Goal: Task Accomplishment & Management: Use online tool/utility

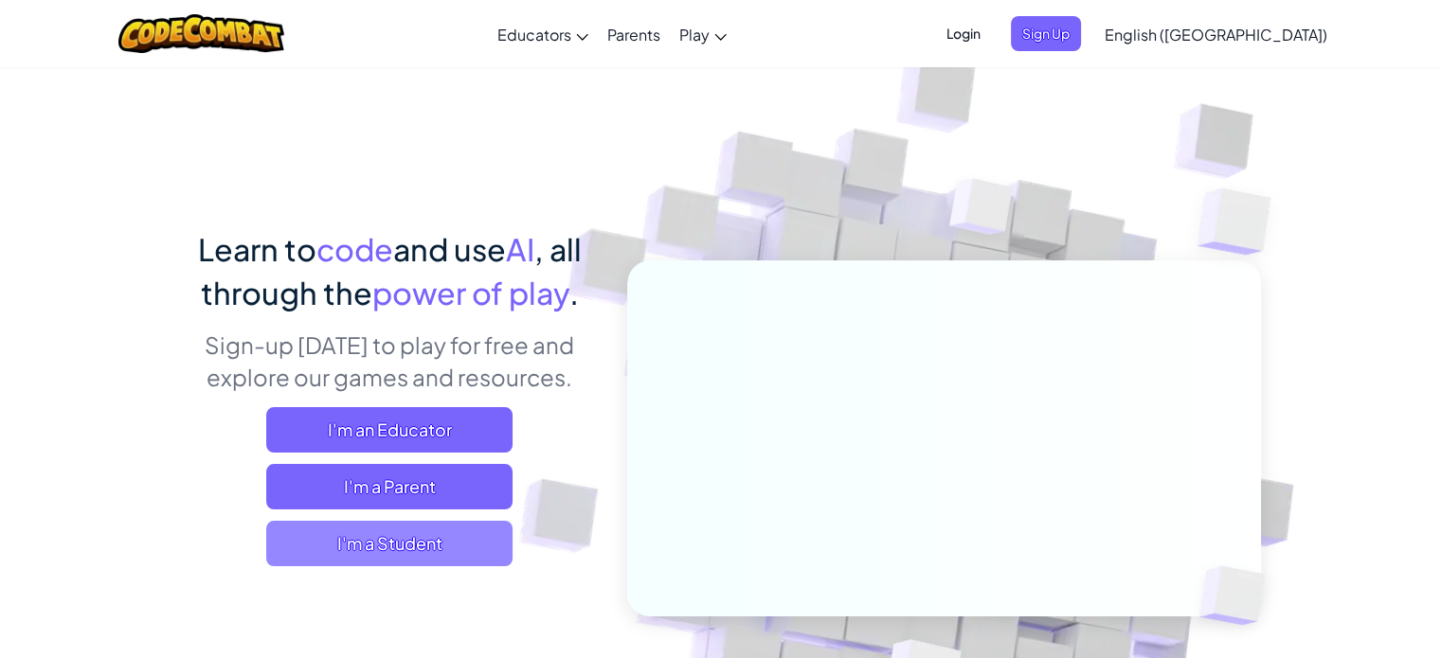
click at [337, 530] on span "I'm a Student" at bounding box center [389, 543] width 246 height 45
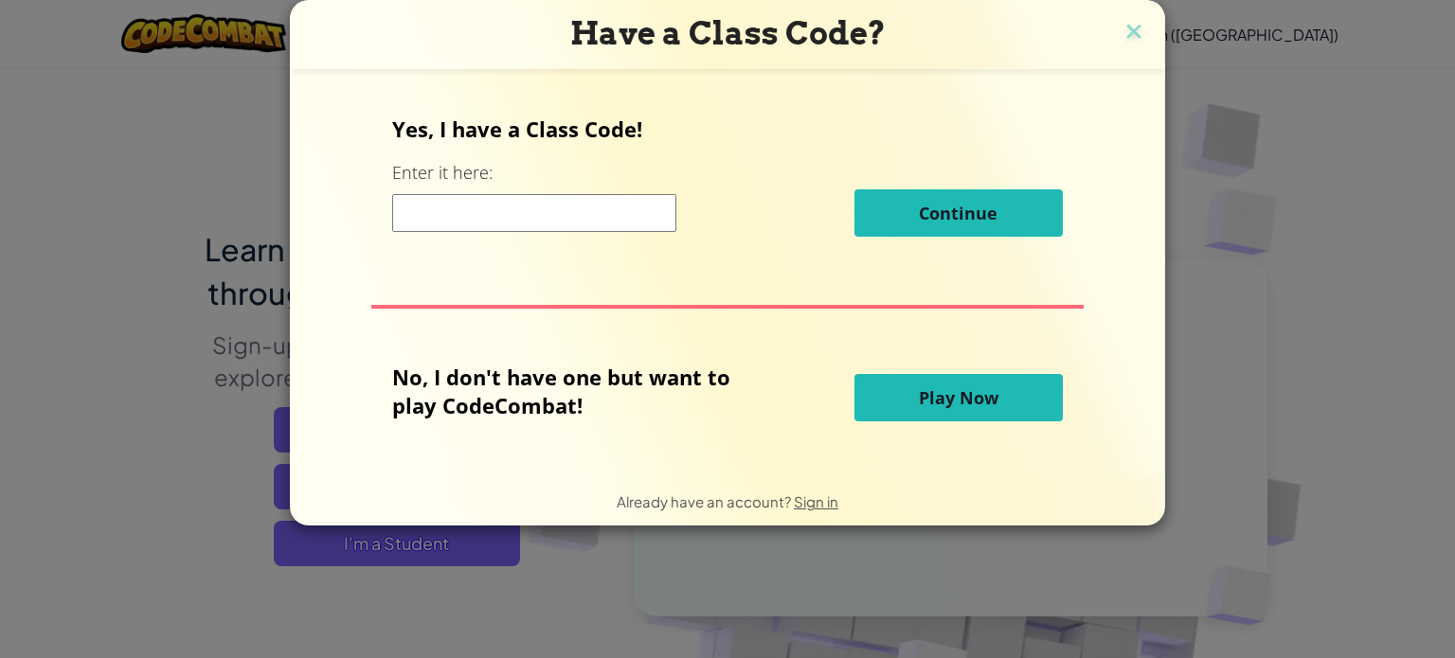
click at [897, 397] on button "Play Now" at bounding box center [958, 397] width 208 height 47
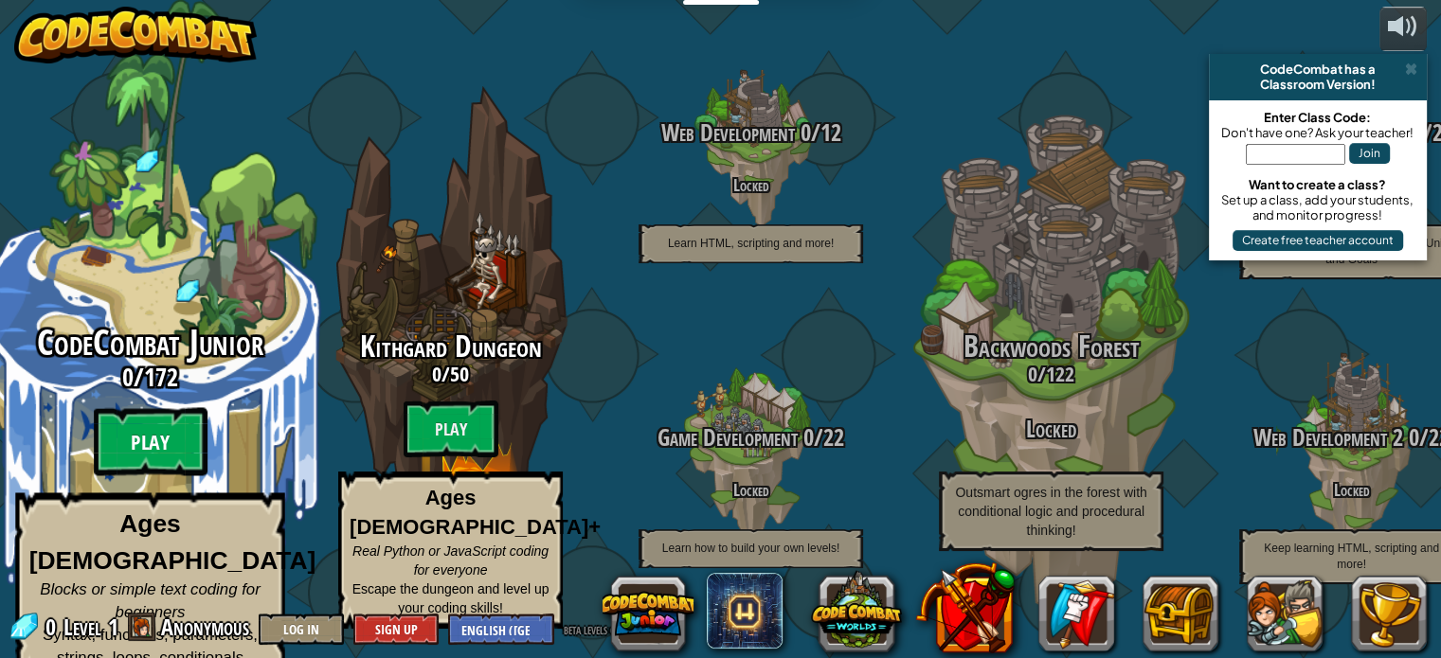
click at [144, 427] on btn "Play" at bounding box center [151, 442] width 114 height 68
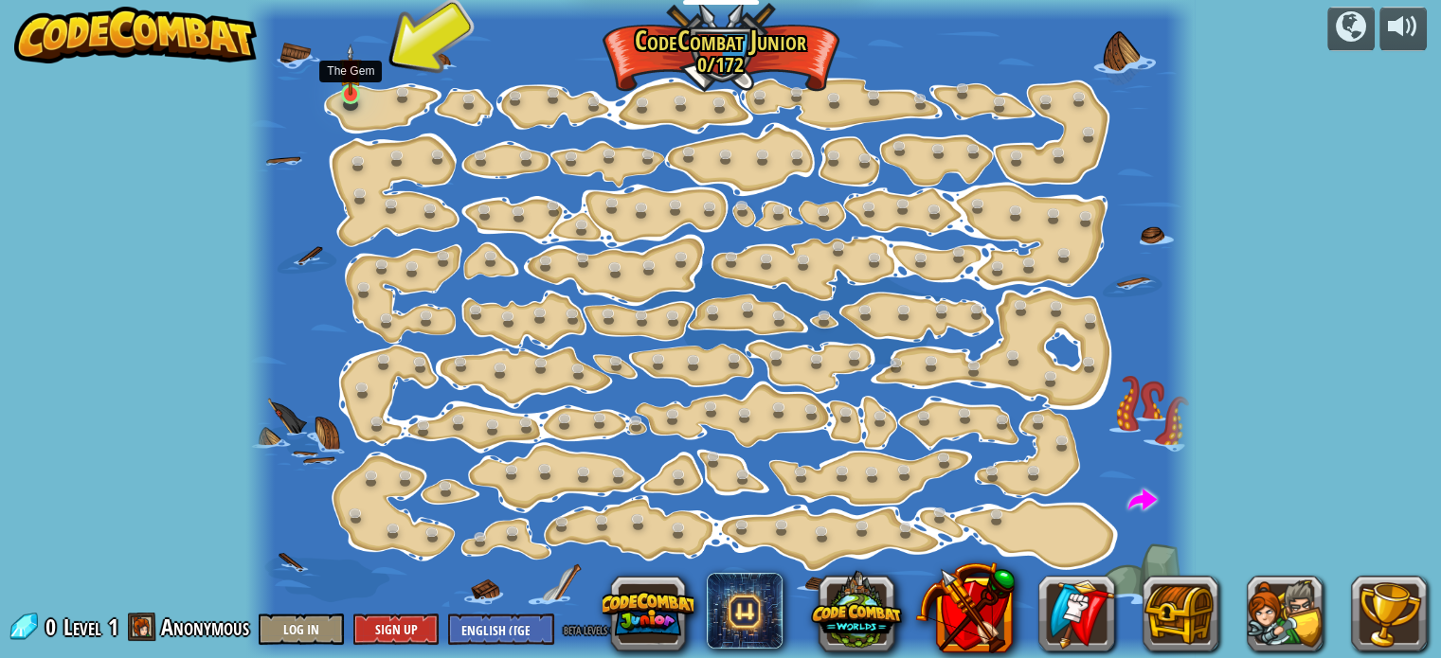
click at [354, 94] on img at bounding box center [350, 70] width 23 height 52
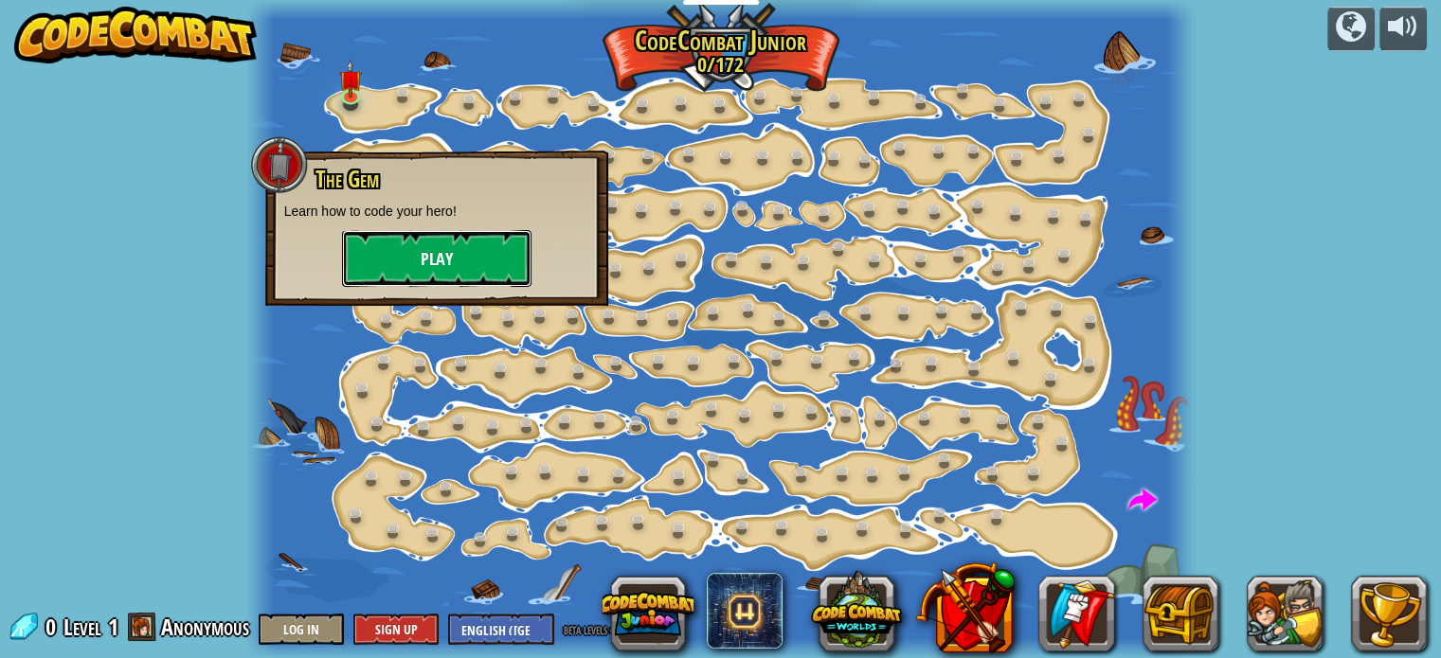
click at [394, 249] on button "Play" at bounding box center [436, 258] width 189 height 57
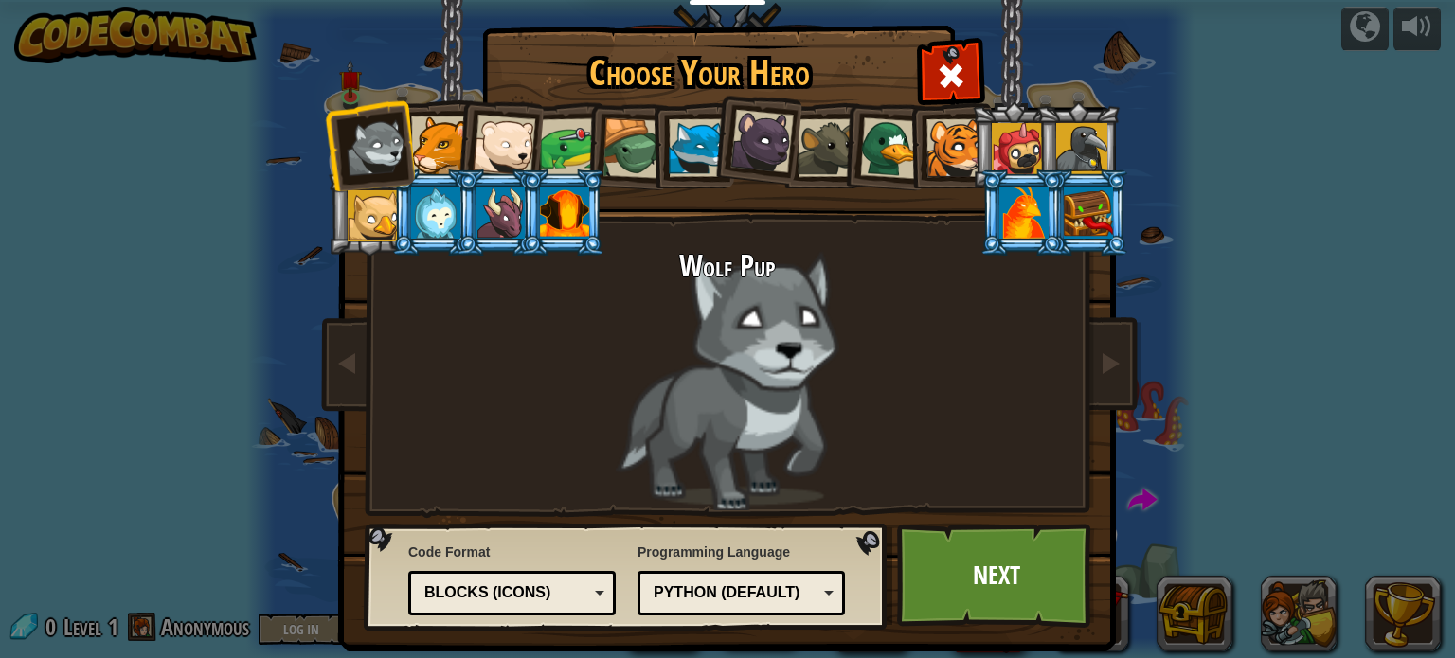
click at [479, 591] on div "Blocks (Icons)" at bounding box center [506, 594] width 164 height 22
drag, startPoint x: 413, startPoint y: 544, endPoint x: 404, endPoint y: 549, distance: 11.0
click at [985, 590] on link "Next" at bounding box center [996, 576] width 198 height 104
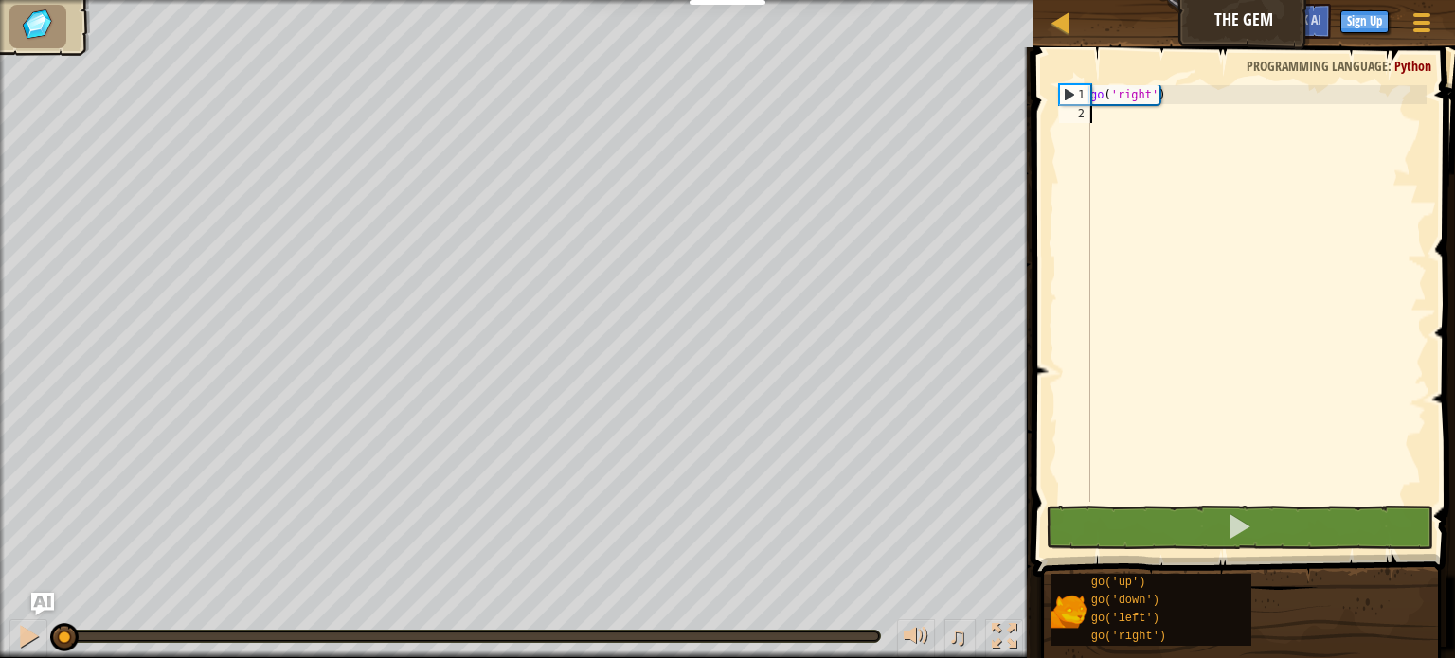
type textarea "go('right')"
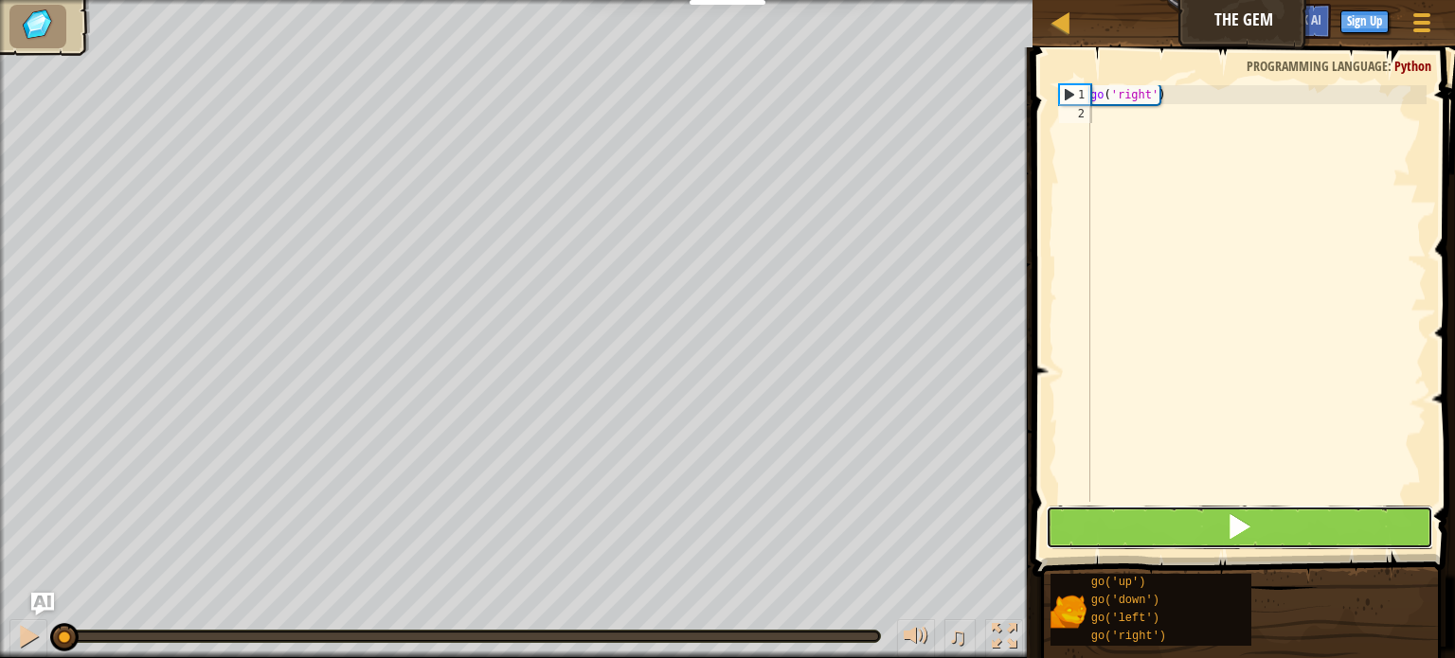
click at [1200, 517] on button at bounding box center [1239, 528] width 387 height 44
drag, startPoint x: 1197, startPoint y: 540, endPoint x: 1201, endPoint y: 530, distance: 11.1
click at [1201, 534] on button at bounding box center [1239, 528] width 387 height 44
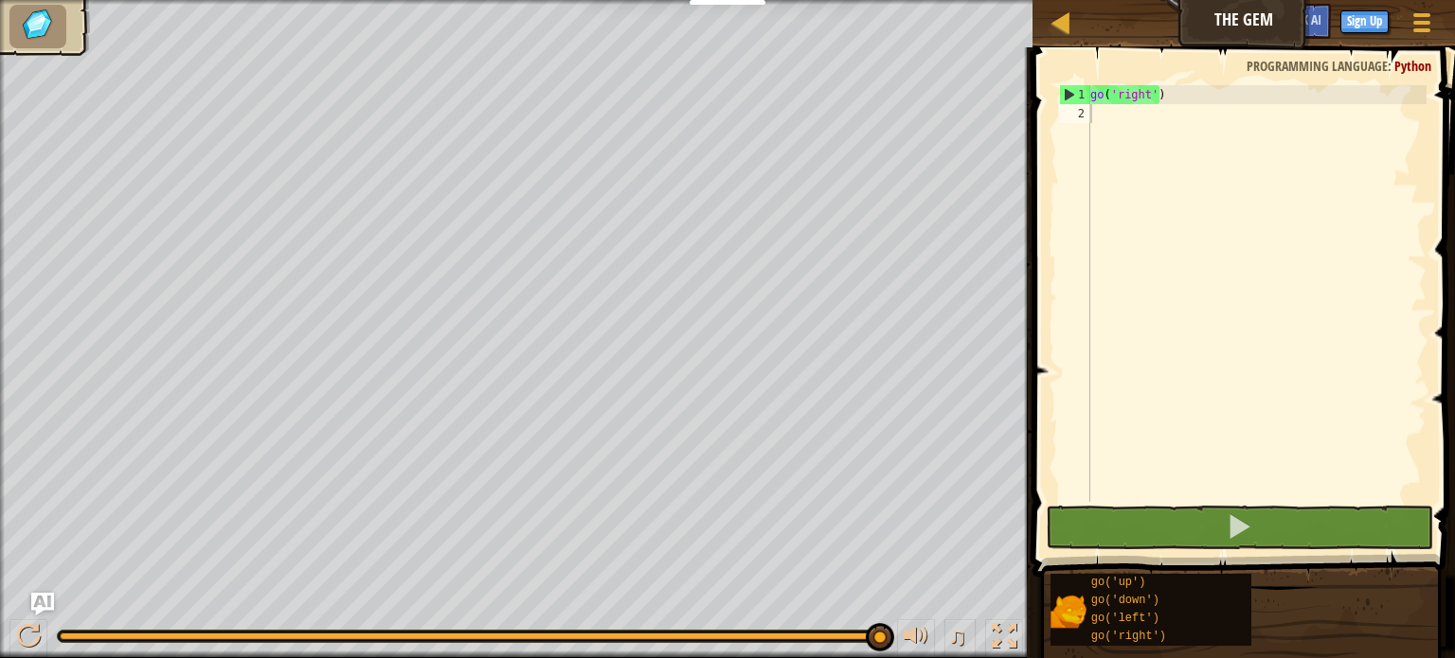
click at [1095, 81] on span at bounding box center [1246, 284] width 438 height 585
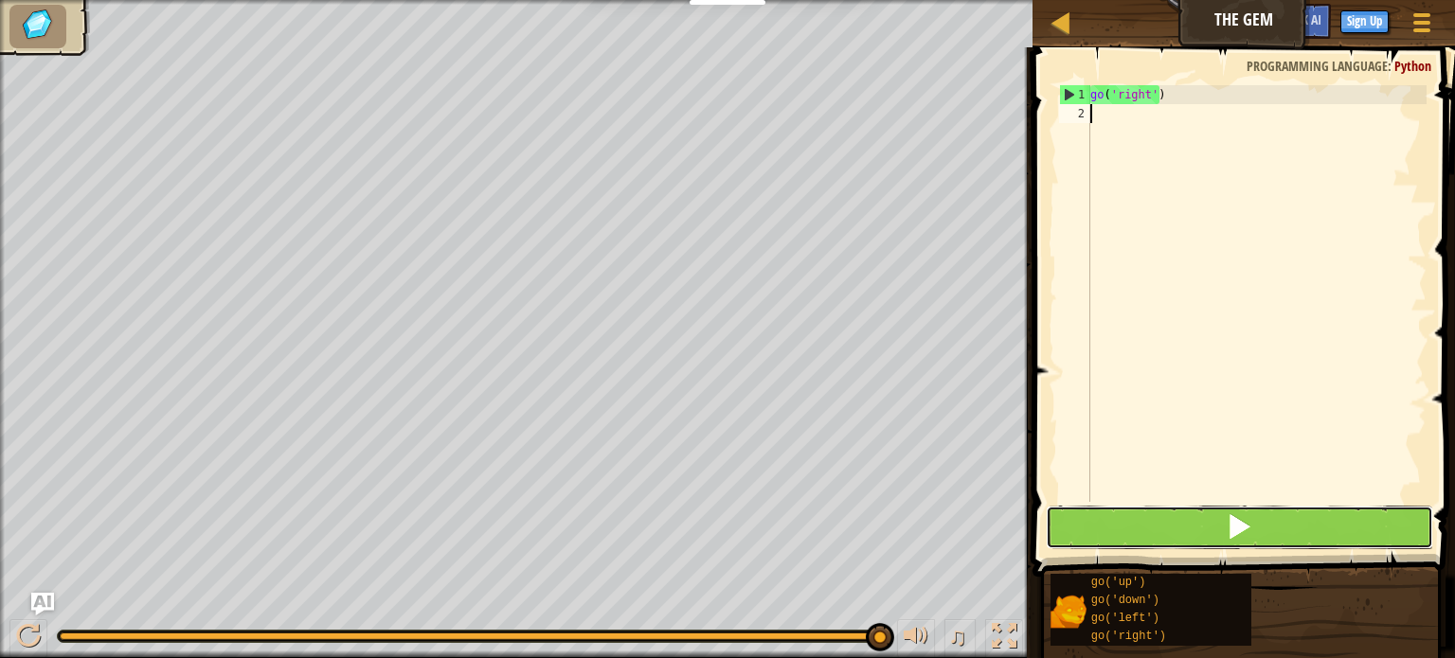
click at [1168, 511] on button at bounding box center [1239, 528] width 387 height 44
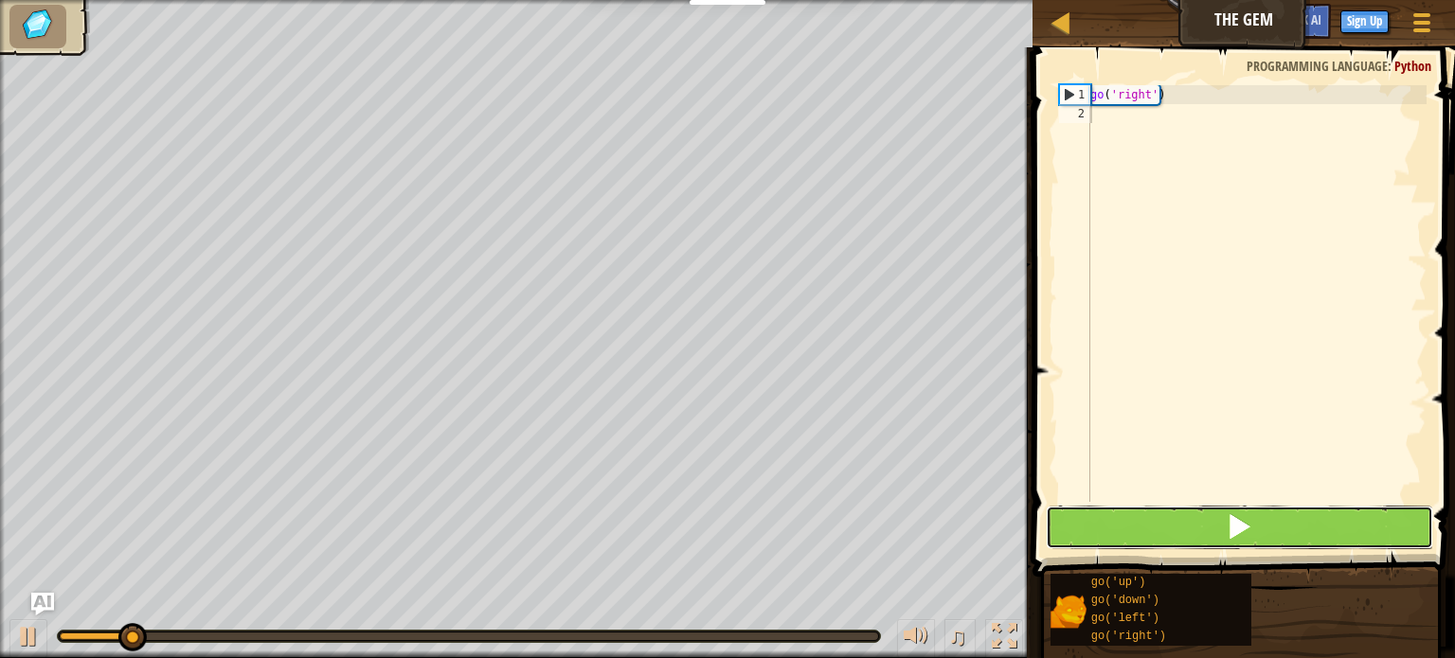
click at [1165, 522] on button at bounding box center [1239, 528] width 387 height 44
click at [1174, 517] on button at bounding box center [1239, 528] width 387 height 44
click at [1171, 508] on button at bounding box center [1239, 528] width 387 height 44
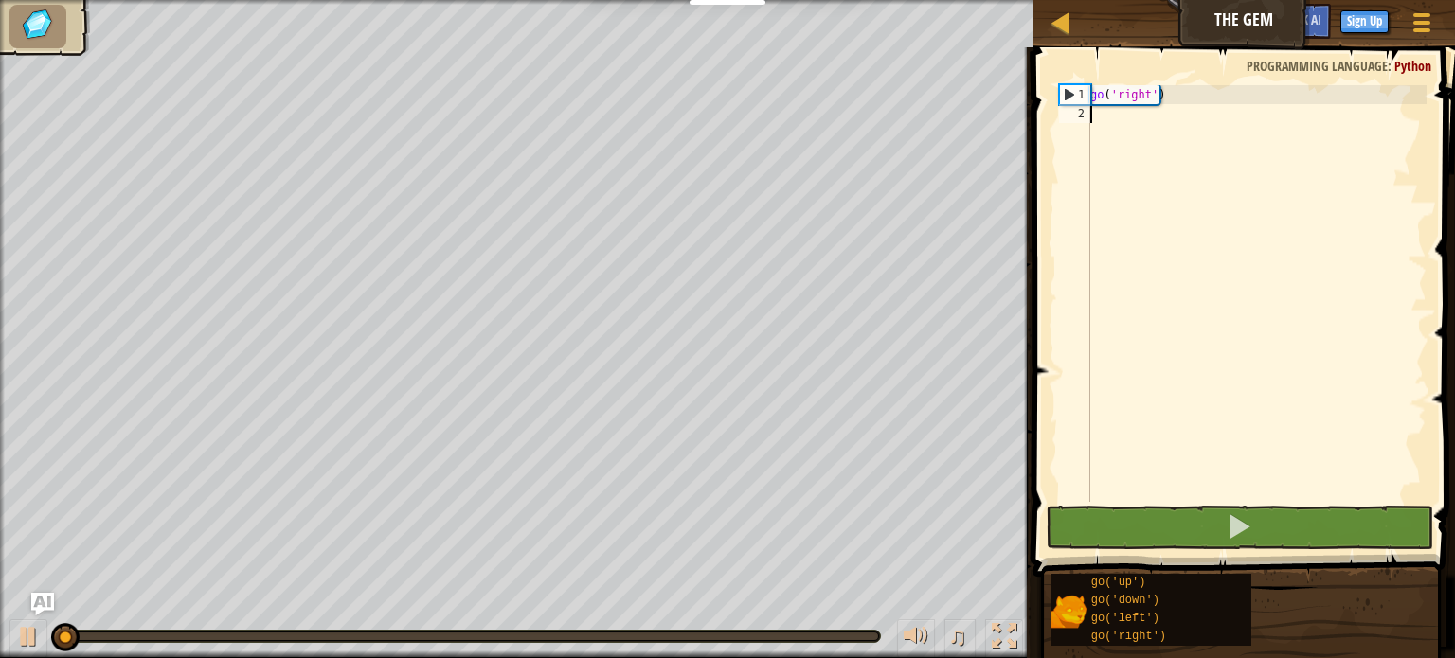
click at [1151, 481] on div "go ( 'right' )" at bounding box center [1256, 312] width 340 height 455
drag, startPoint x: 1142, startPoint y: 475, endPoint x: 1159, endPoint y: 478, distance: 17.5
click at [1153, 477] on div "go ( 'right' )" at bounding box center [1256, 312] width 340 height 455
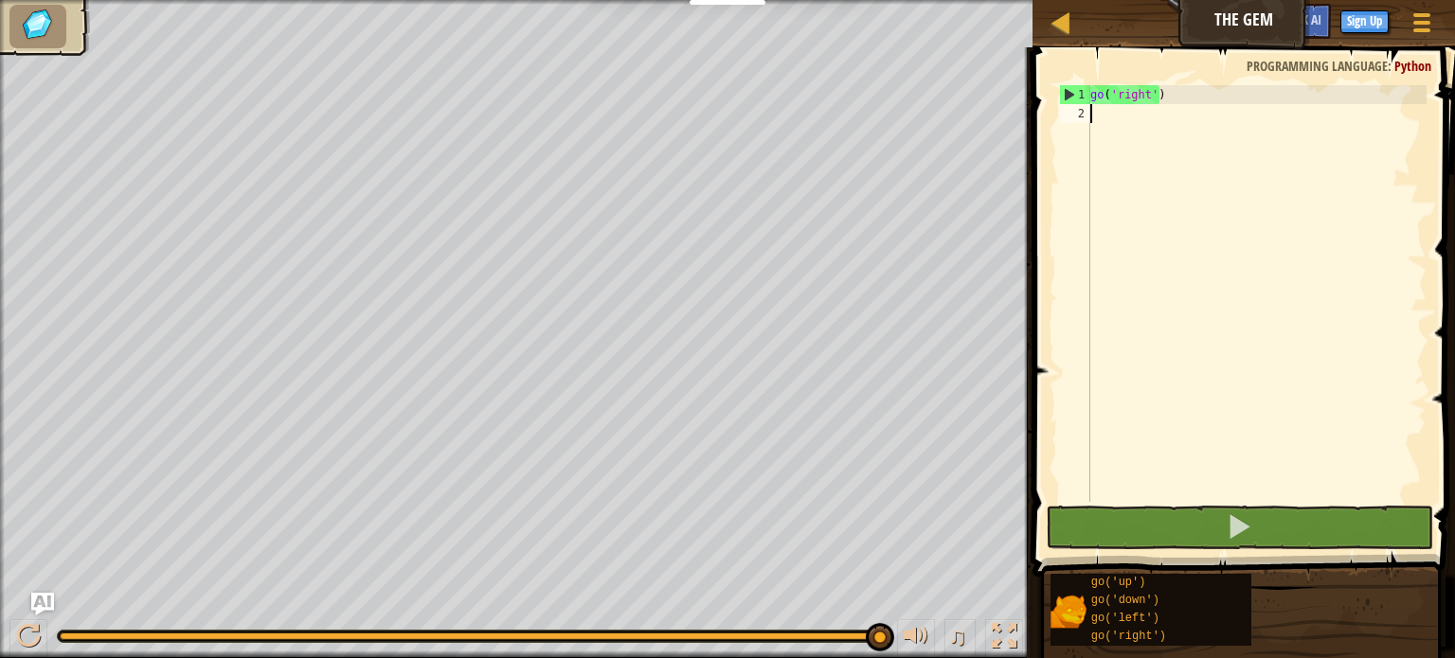
click at [1338, 379] on div "go ( 'right' )" at bounding box center [1256, 312] width 340 height 455
drag, startPoint x: 1338, startPoint y: 363, endPoint x: 1373, endPoint y: 324, distance: 53.0
click at [1367, 335] on div "go ( 'right' )" at bounding box center [1256, 312] width 340 height 455
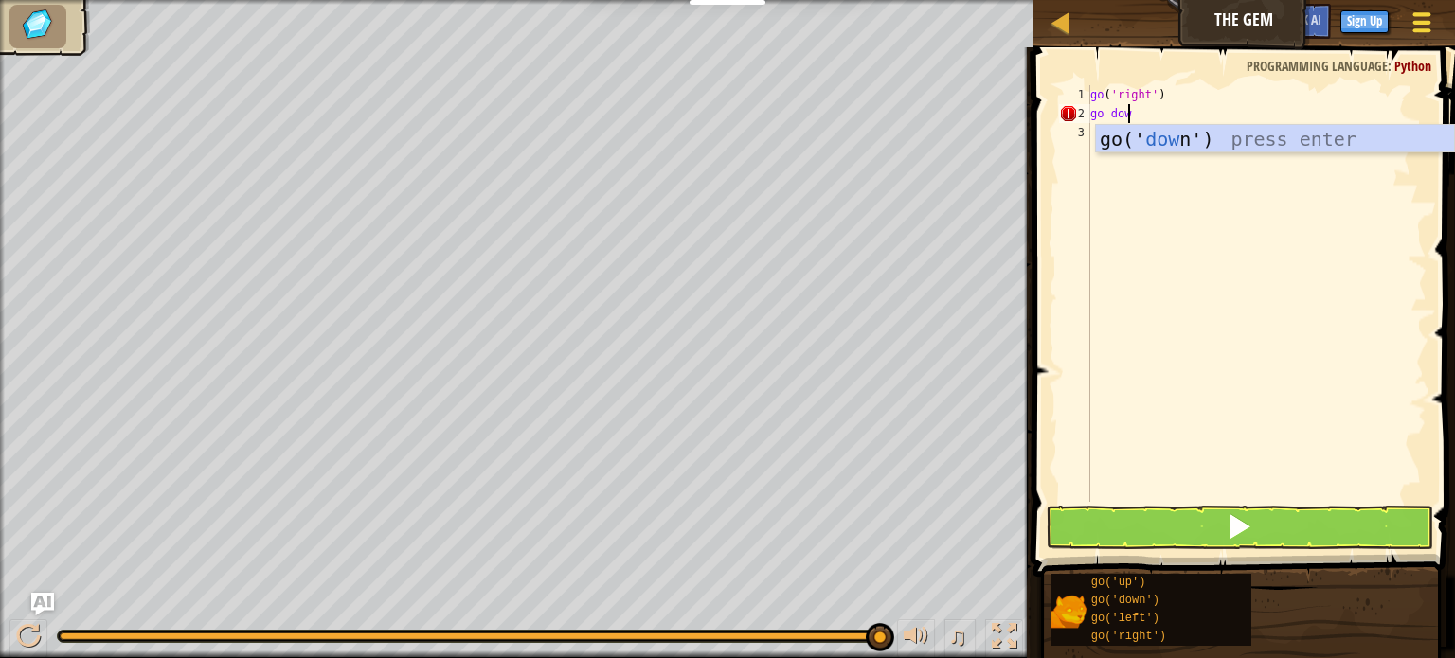
scroll to position [9, 2]
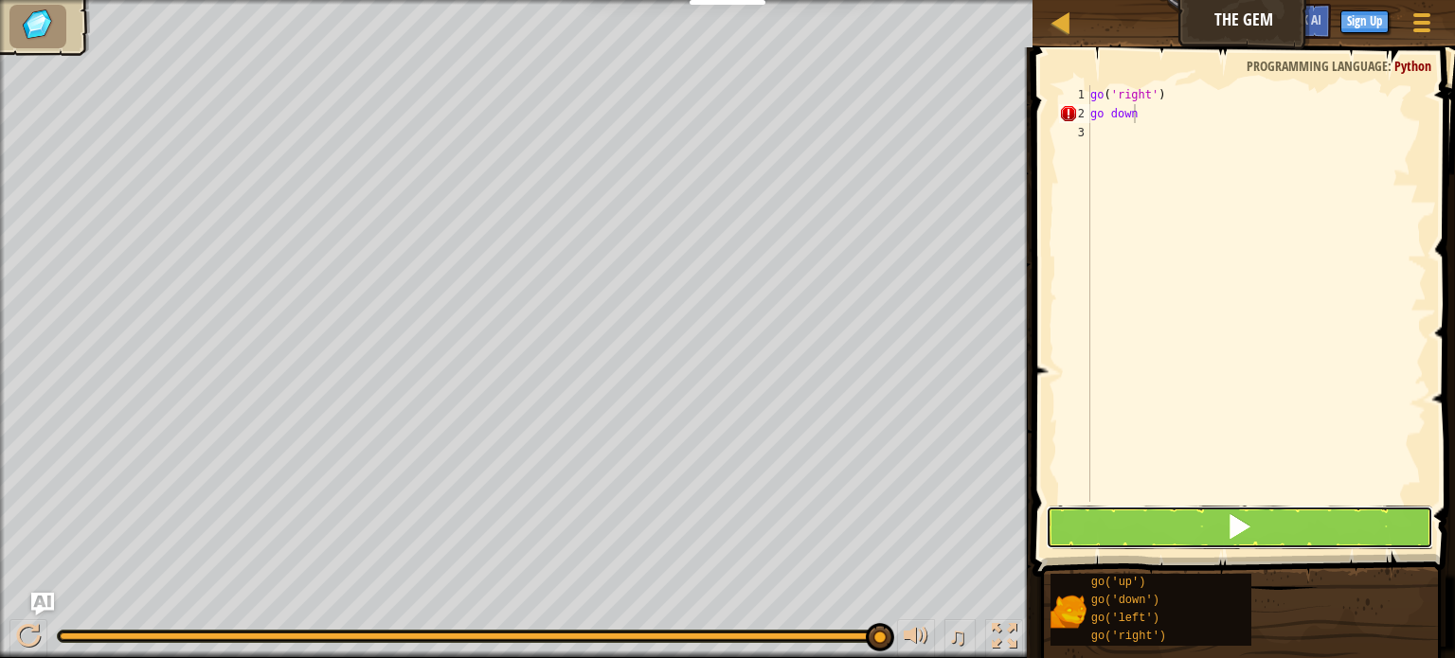
drag, startPoint x: 1324, startPoint y: 511, endPoint x: 1306, endPoint y: 512, distance: 18.0
click at [1322, 512] on button at bounding box center [1239, 528] width 387 height 44
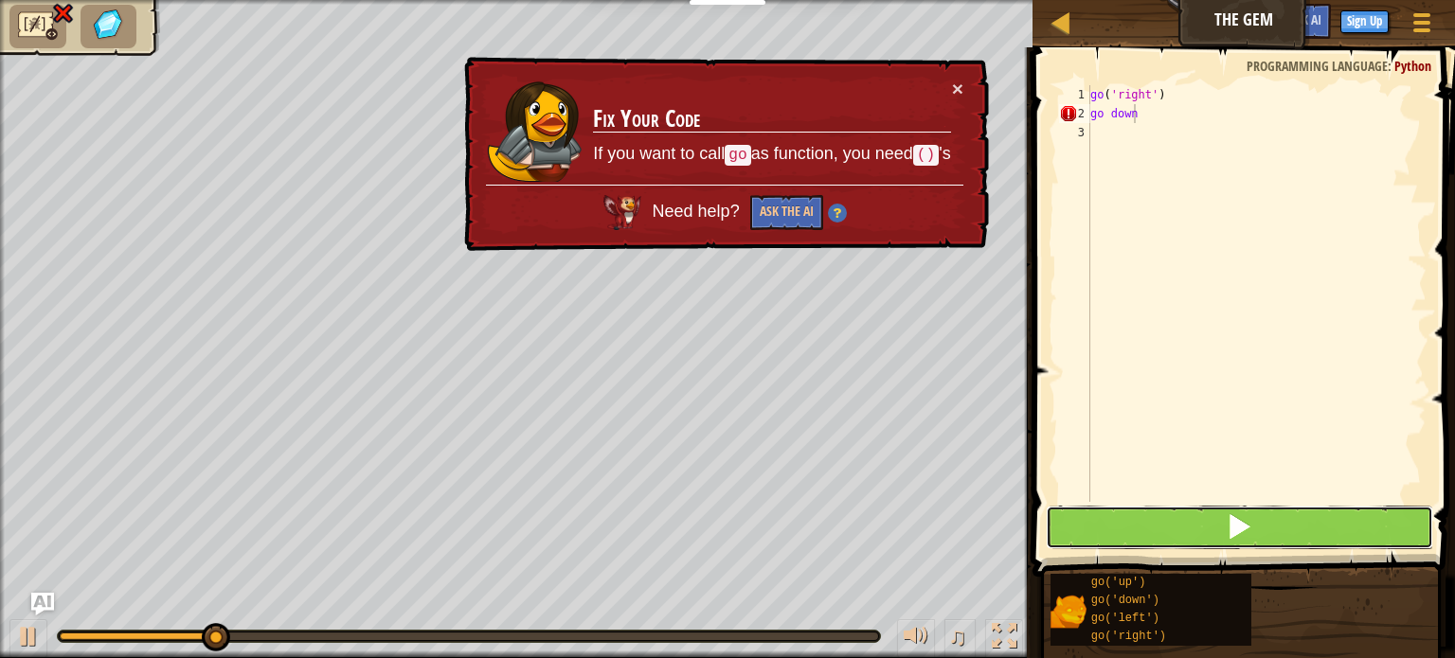
click at [1244, 501] on div "go down 1 2 3 go ( 'right' ) go down הההההההההההההההההההההההההההההההההההההההההה…" at bounding box center [1241, 349] width 428 height 585
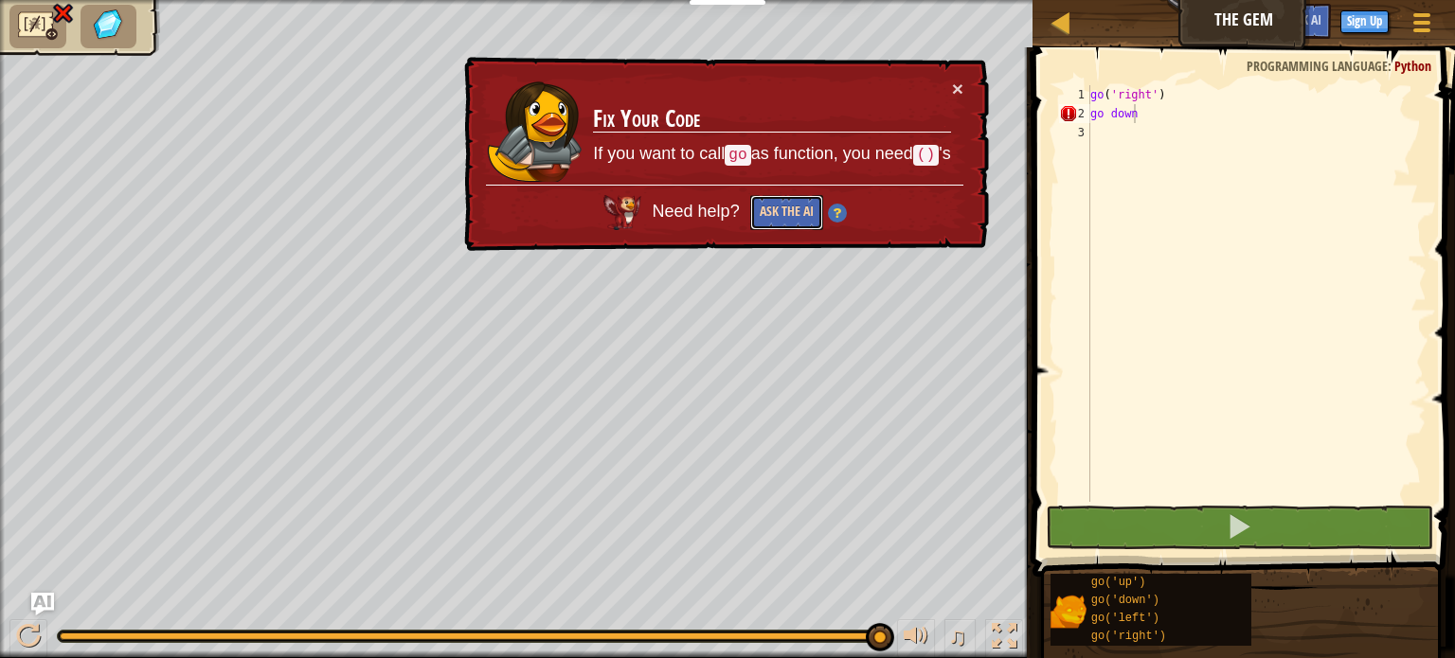
drag, startPoint x: 775, startPoint y: 207, endPoint x: 781, endPoint y: 194, distance: 14.4
click at [781, 195] on button "Ask the AI" at bounding box center [786, 212] width 73 height 35
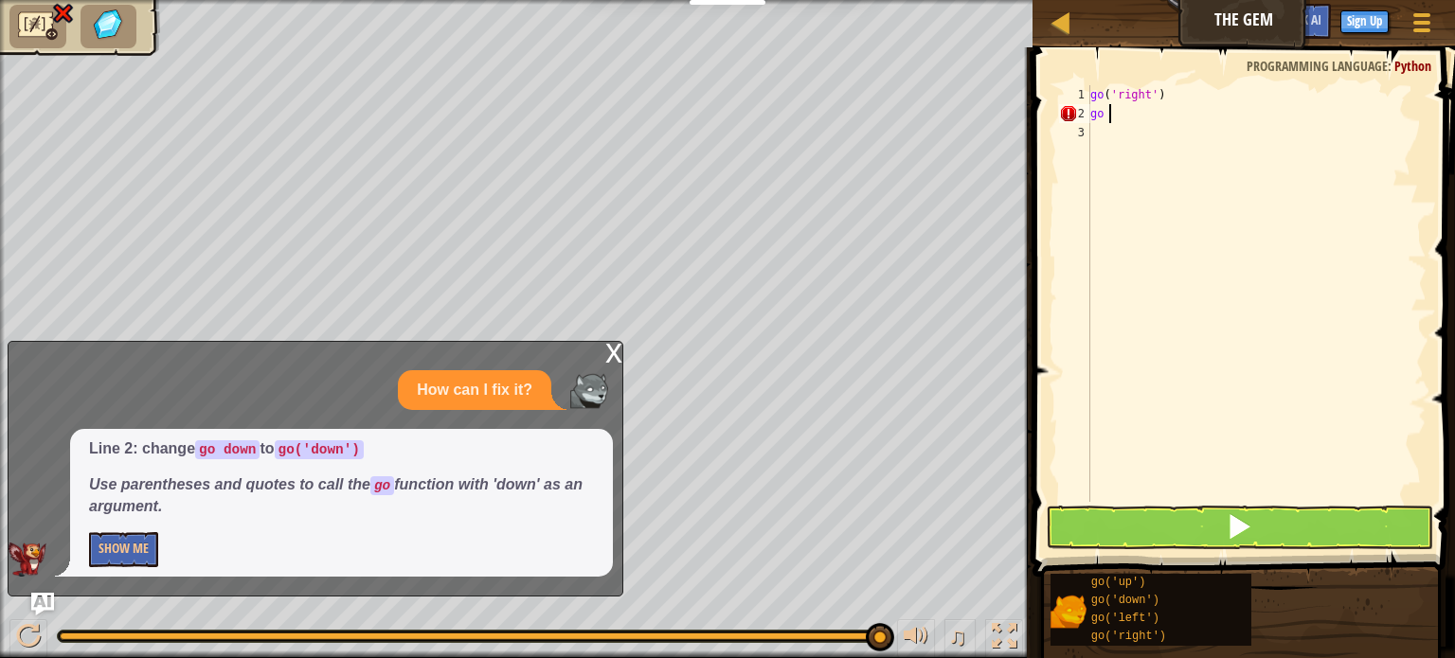
scroll to position [9, 0]
type textarea "g"
click at [607, 344] on div "x" at bounding box center [613, 351] width 17 height 19
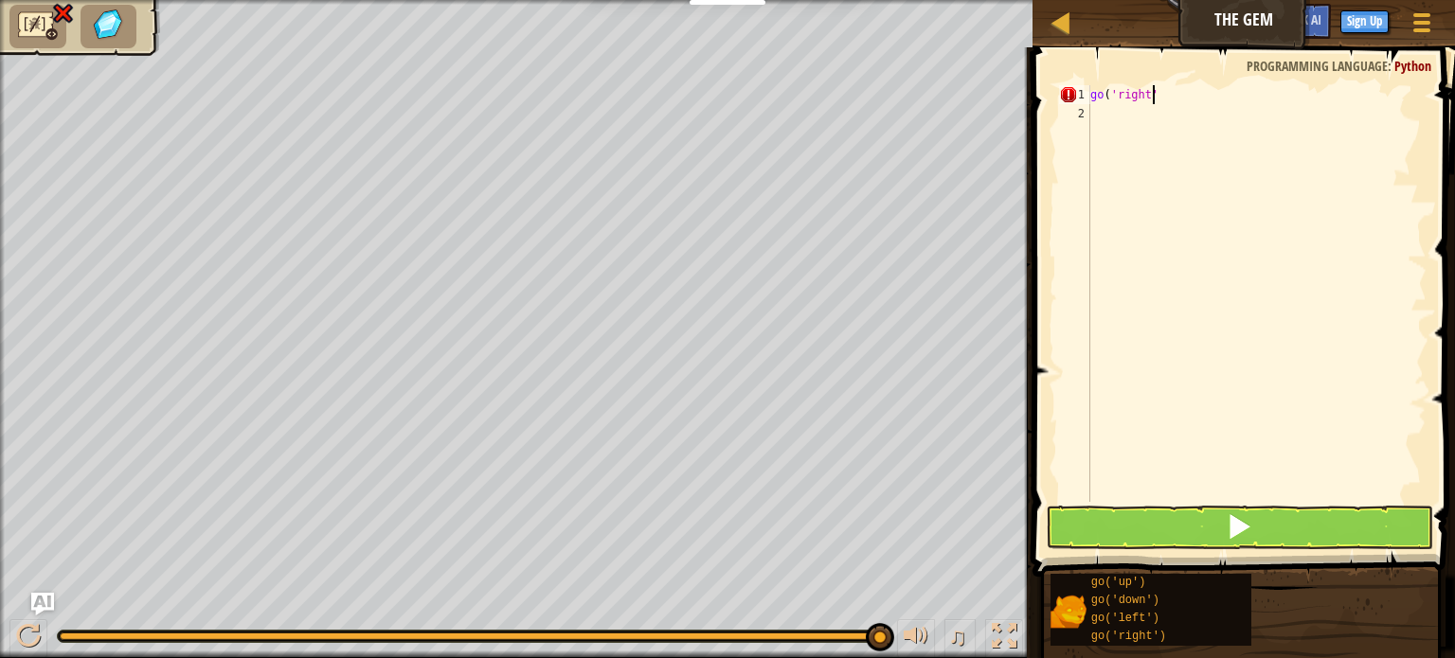
type textarea "go('right')"
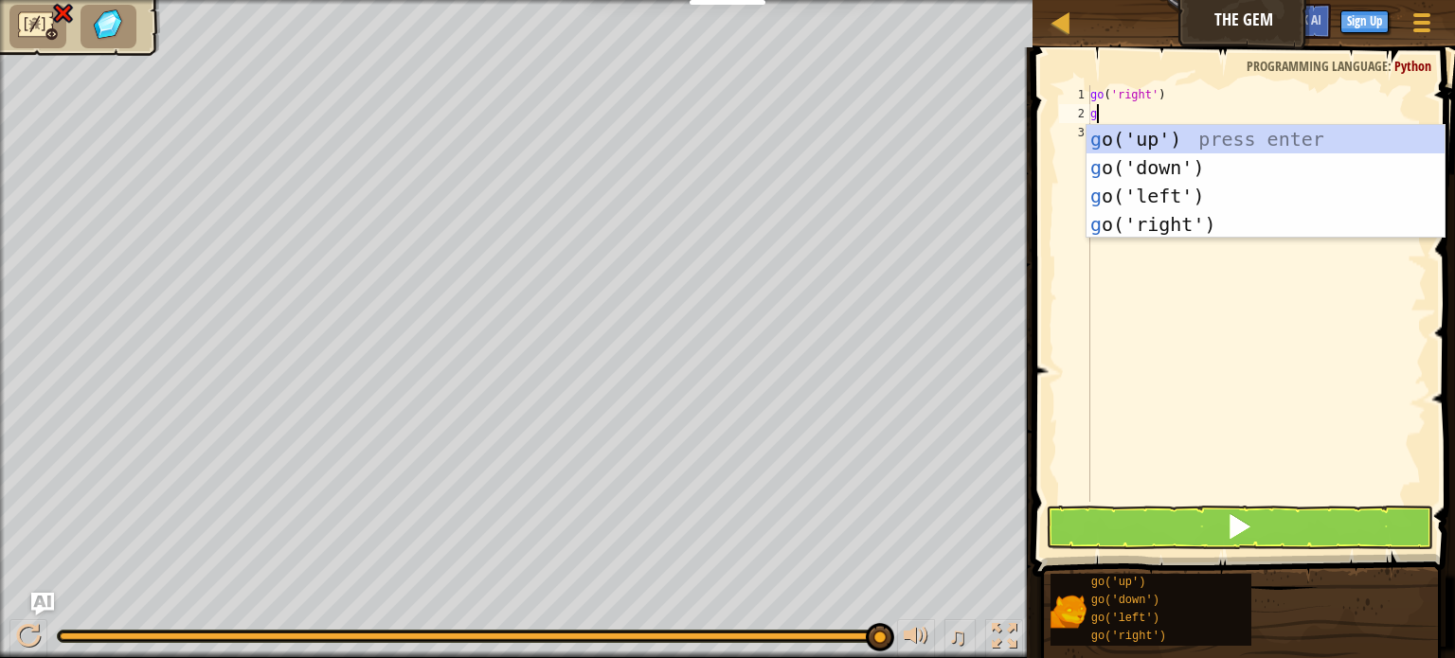
type textarea "g"
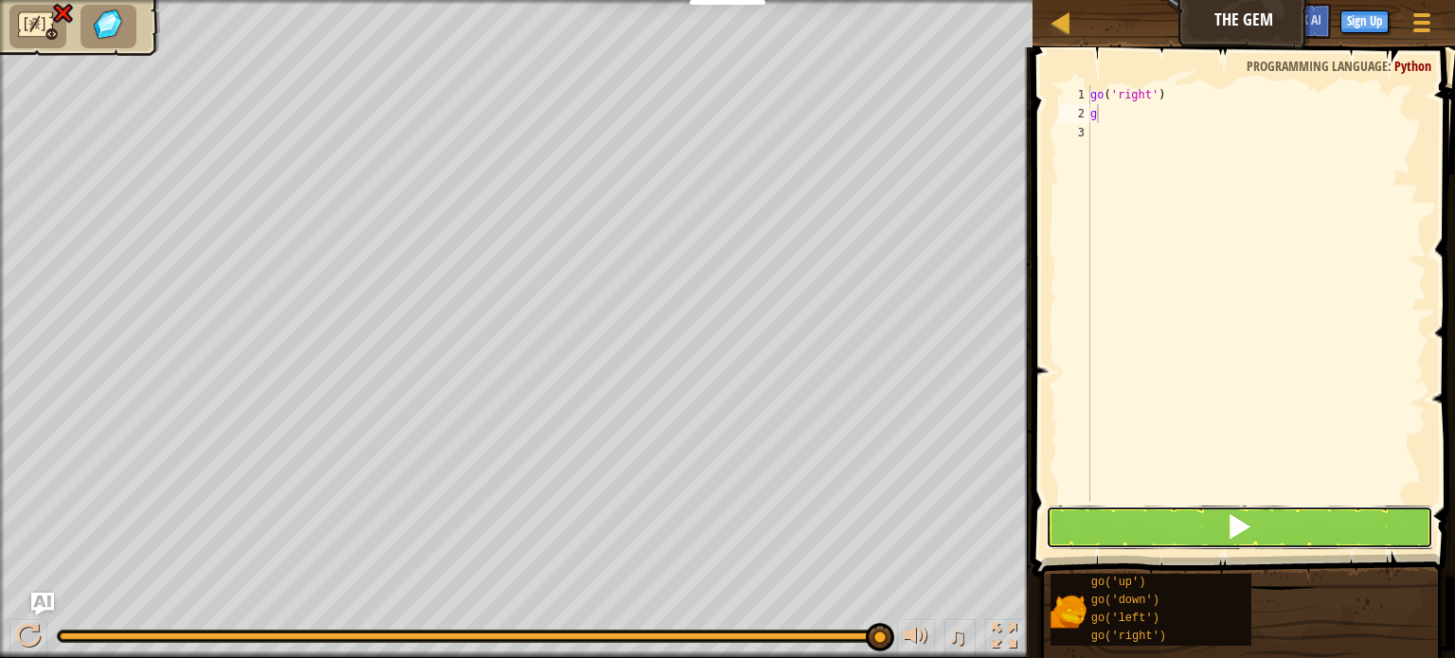
click at [1211, 522] on button at bounding box center [1239, 528] width 387 height 44
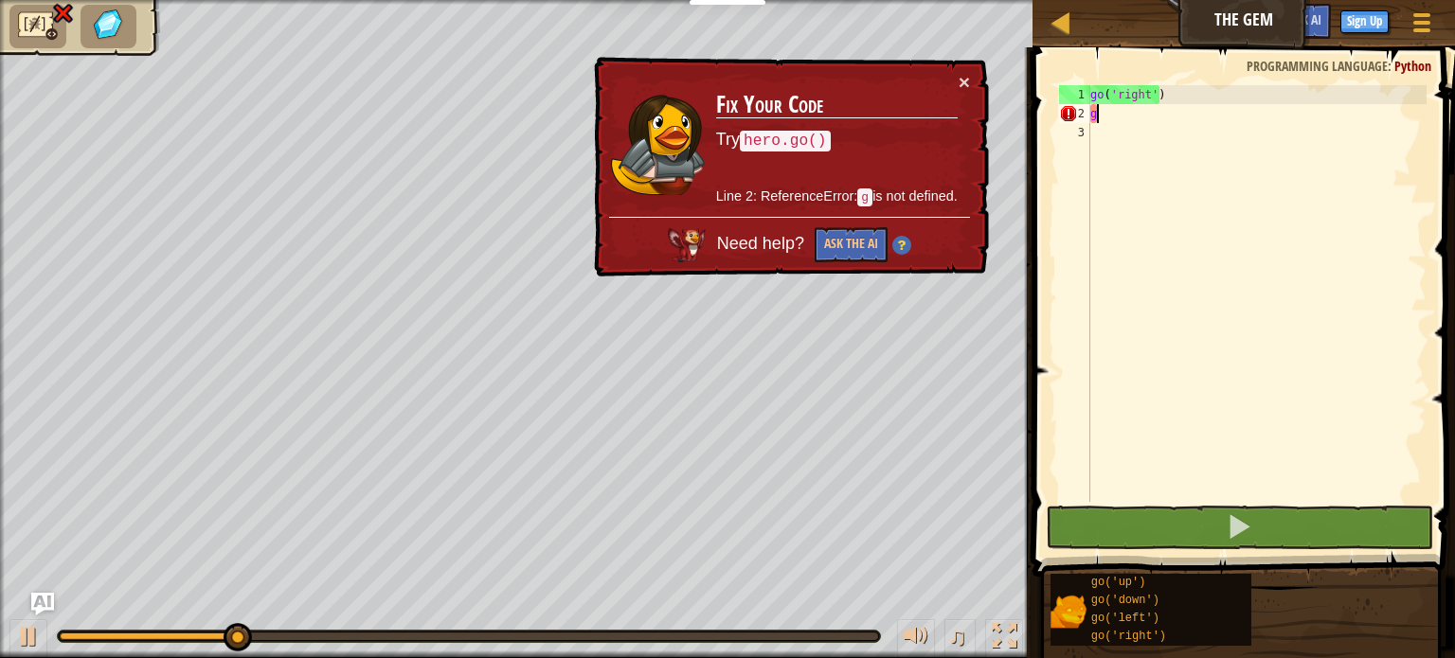
click at [1199, 456] on div "go ( 'right' ) g" at bounding box center [1256, 312] width 340 height 455
drag, startPoint x: 1194, startPoint y: 453, endPoint x: 1177, endPoint y: 447, distance: 17.1
click at [1177, 447] on div "go ( 'right' ) g" at bounding box center [1256, 312] width 340 height 455
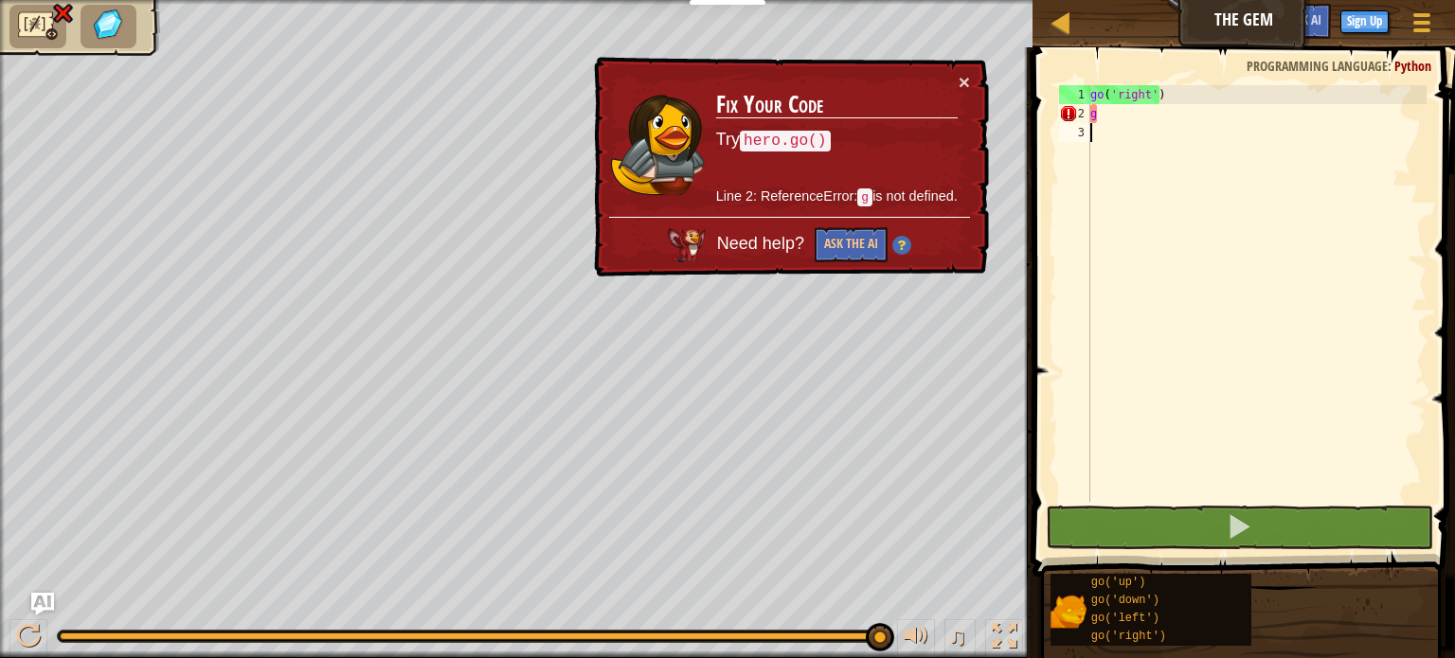
click at [1113, 185] on div "go ( 'right' ) g" at bounding box center [1256, 312] width 340 height 455
click at [967, 84] on button "×" at bounding box center [964, 82] width 11 height 20
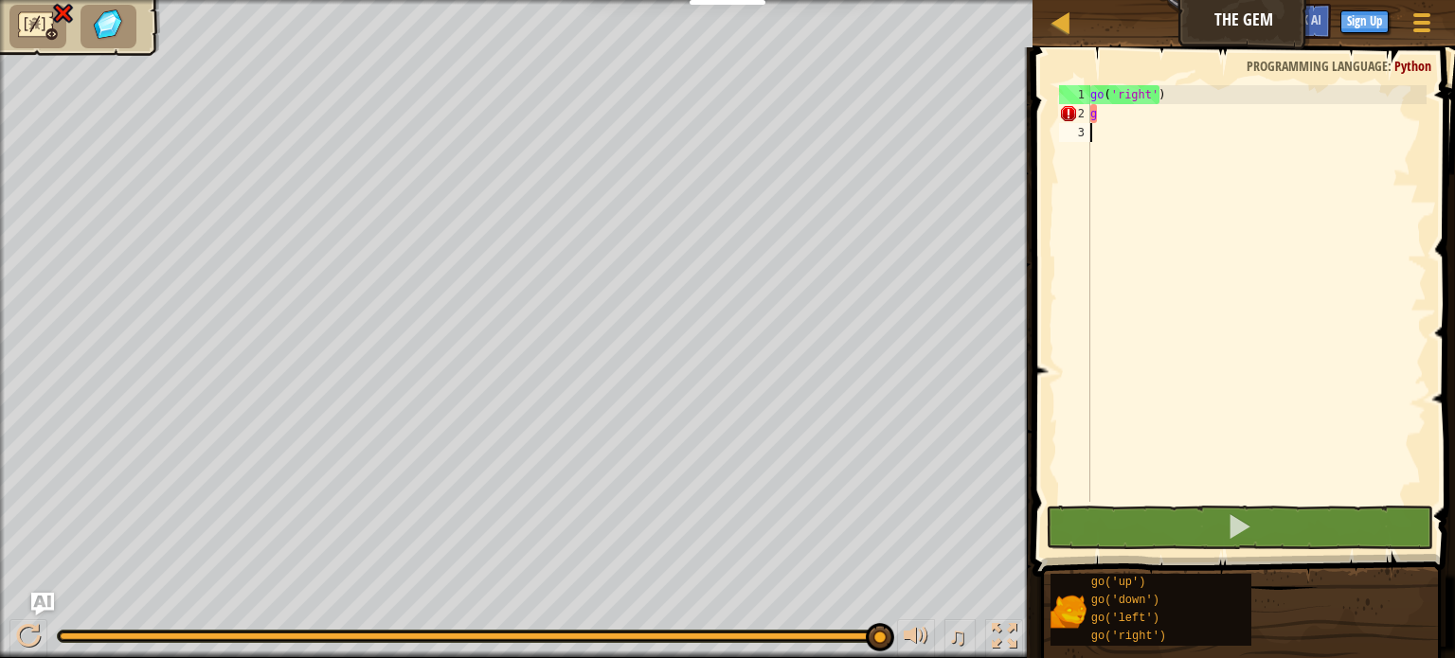
click at [1146, 120] on div "go ( 'right' ) g" at bounding box center [1256, 312] width 340 height 455
type textarea "g"
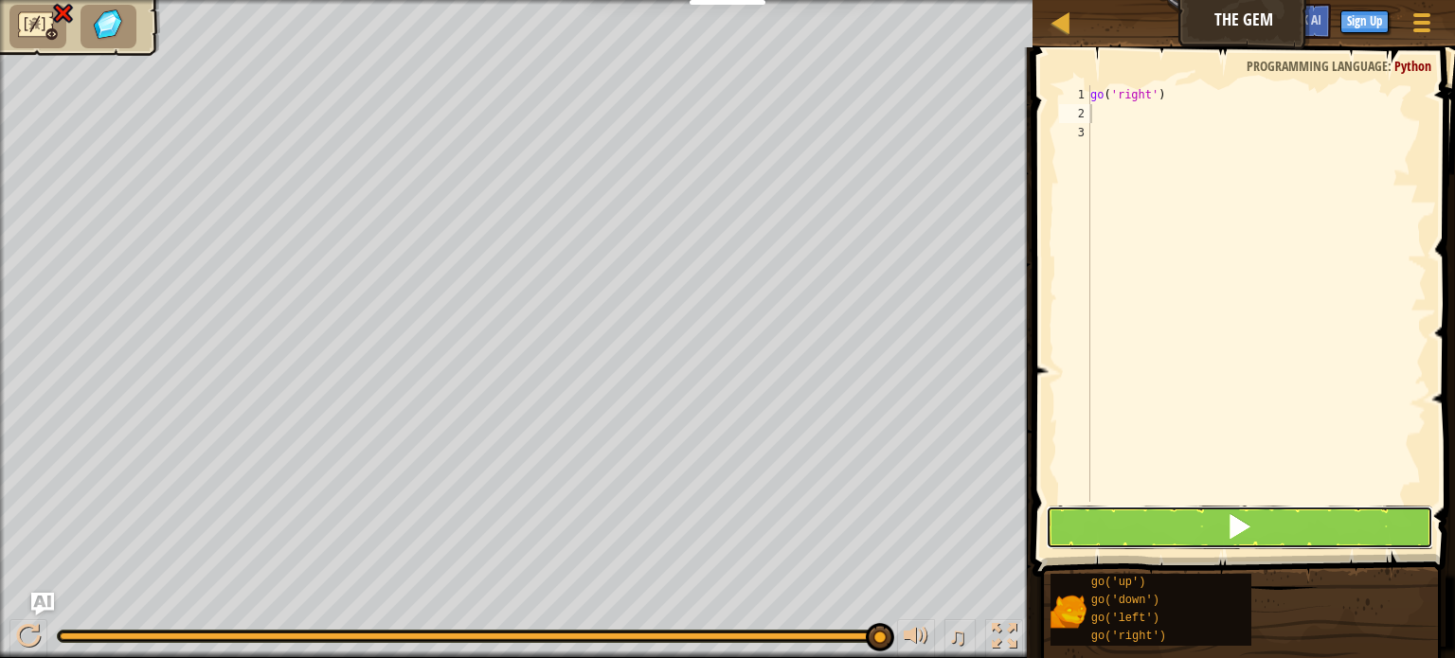
click at [1230, 513] on span at bounding box center [1239, 526] width 27 height 27
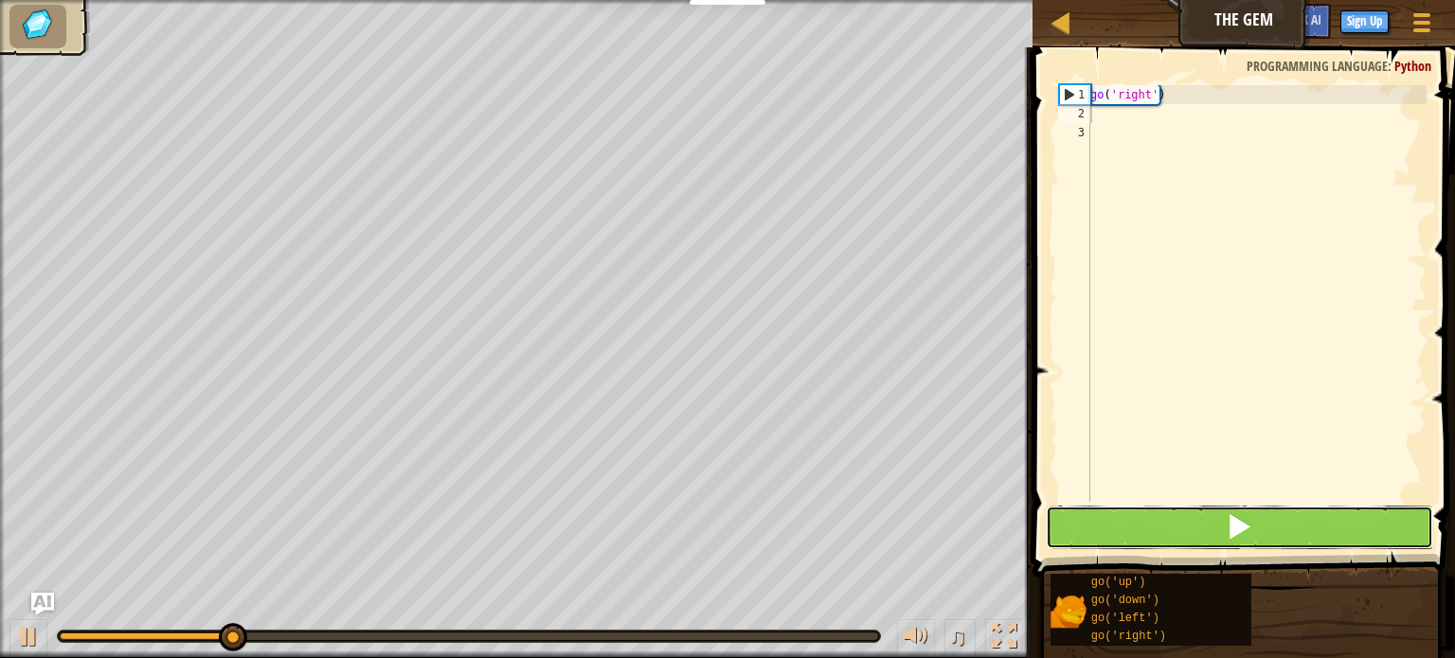
click at [1230, 509] on button at bounding box center [1239, 528] width 387 height 44
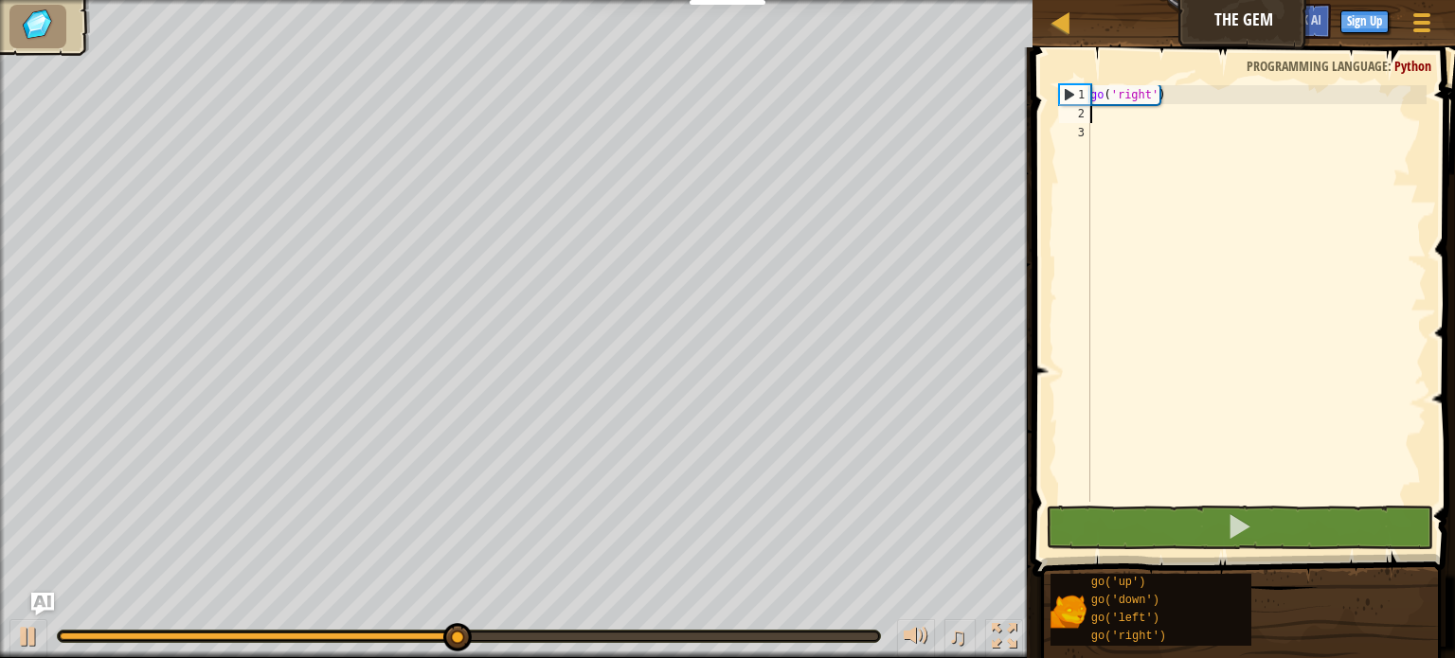
click at [1099, 115] on div "go ( 'right' )" at bounding box center [1256, 312] width 340 height 455
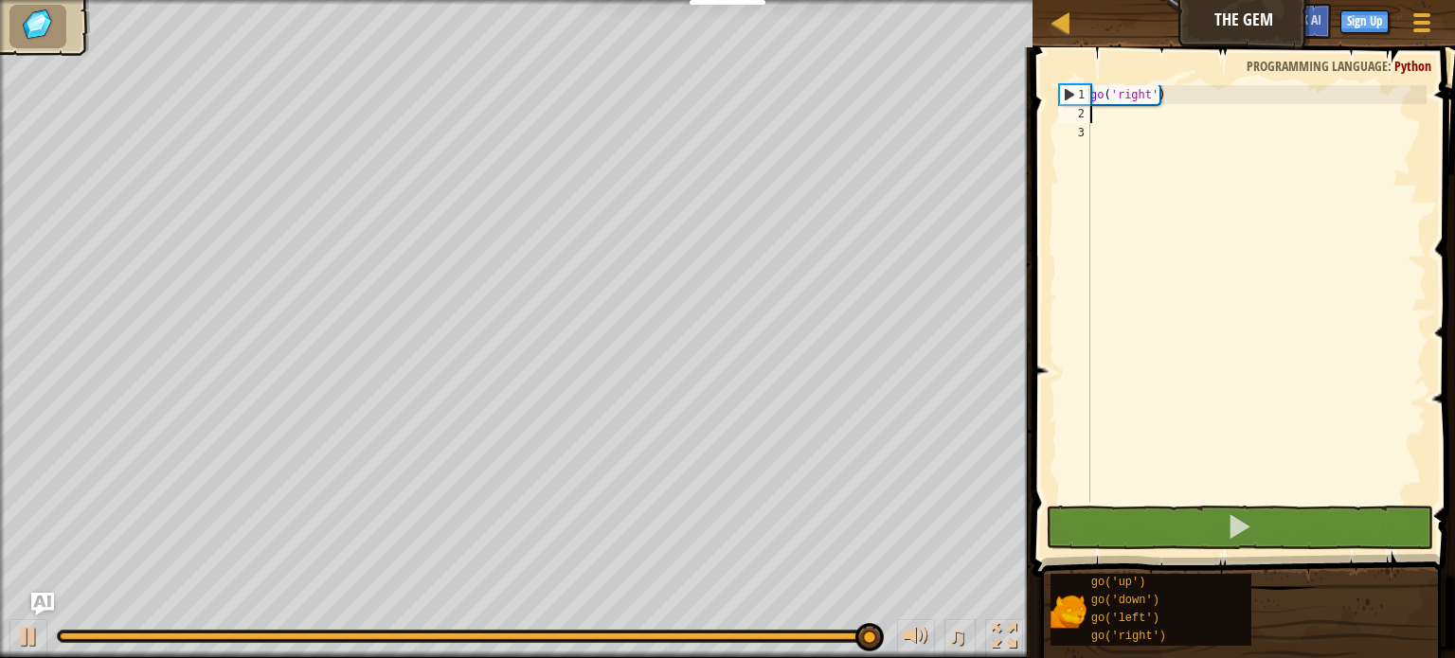
type textarea "g"
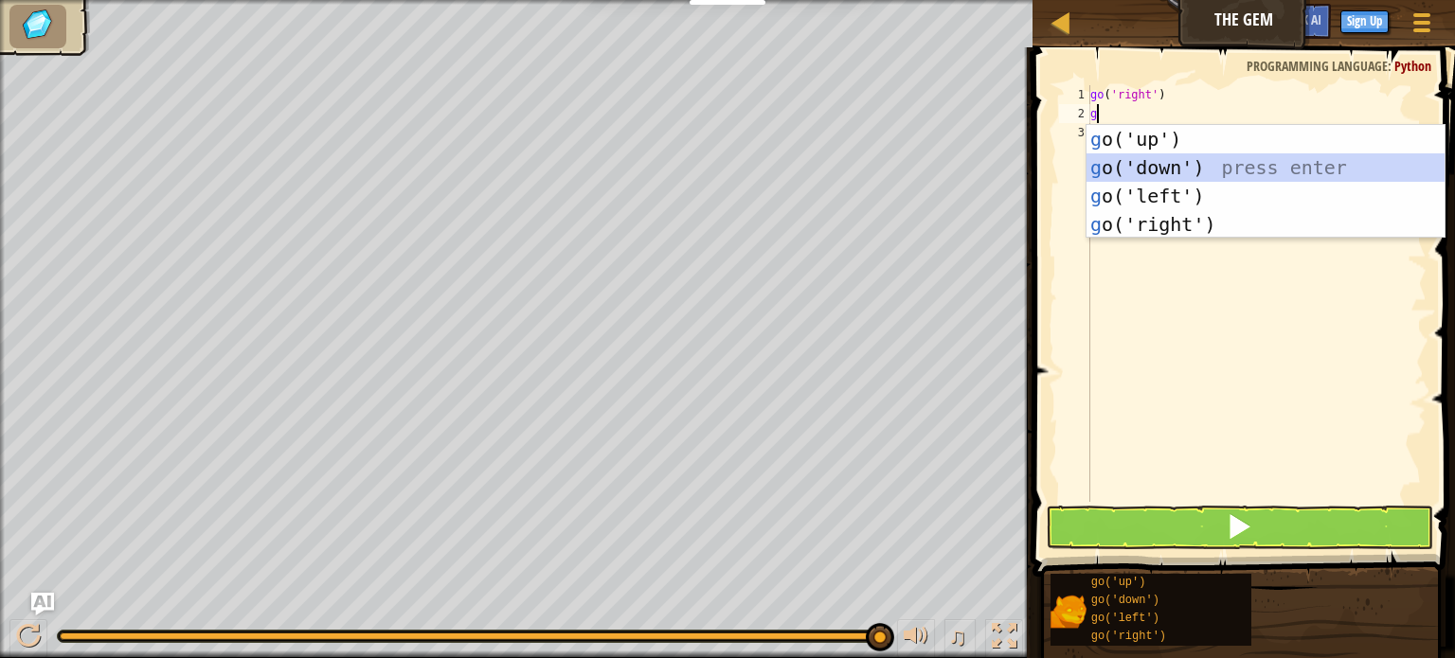
click at [1172, 161] on div "g o('up') press enter g o('down') press enter g o('left') press enter g o('righ…" at bounding box center [1265, 210] width 358 height 171
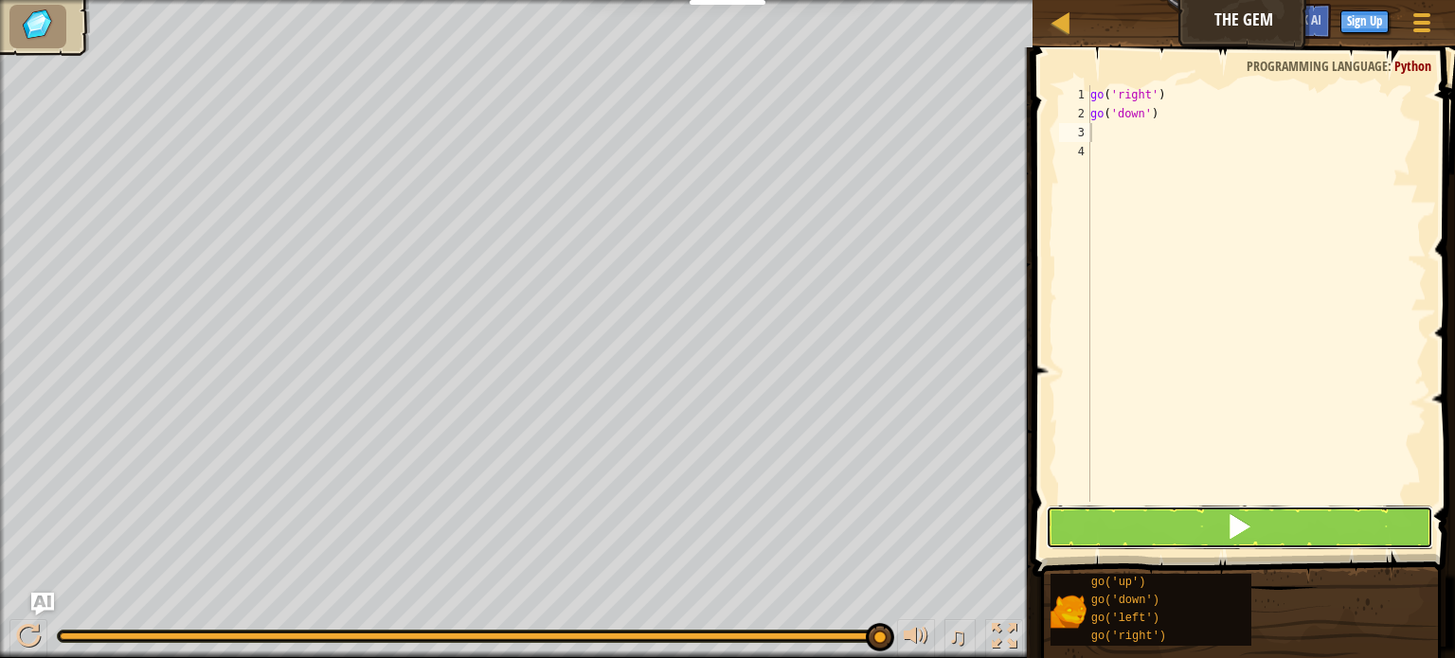
click at [1154, 522] on button at bounding box center [1239, 528] width 387 height 44
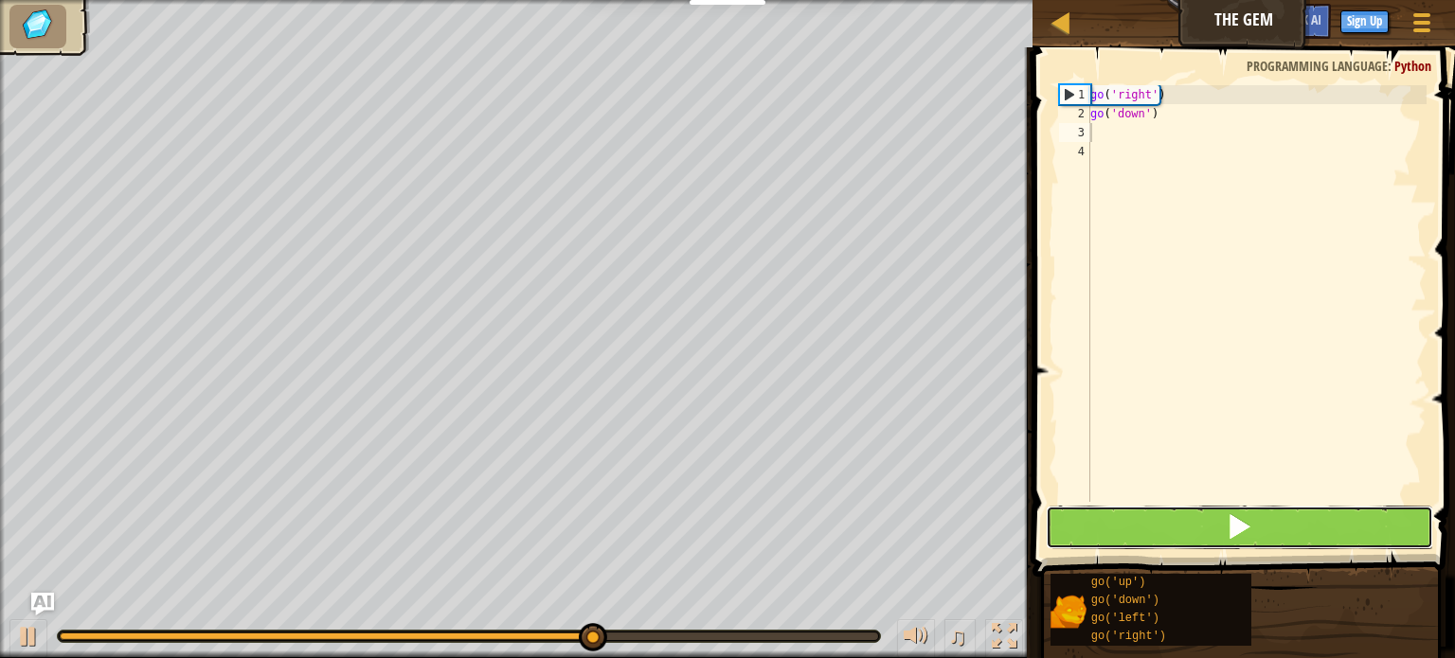
click at [1199, 522] on button at bounding box center [1239, 528] width 387 height 44
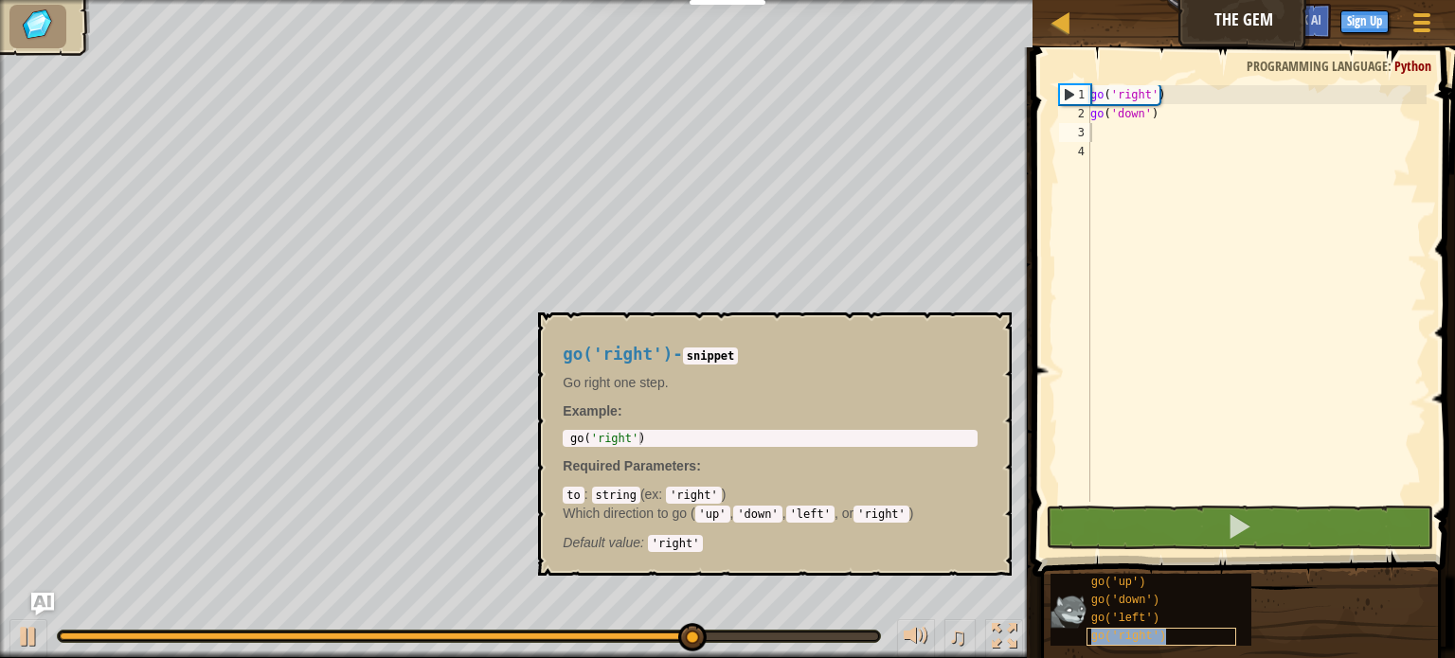
click at [1091, 636] on div "go('right')" at bounding box center [1161, 637] width 151 height 18
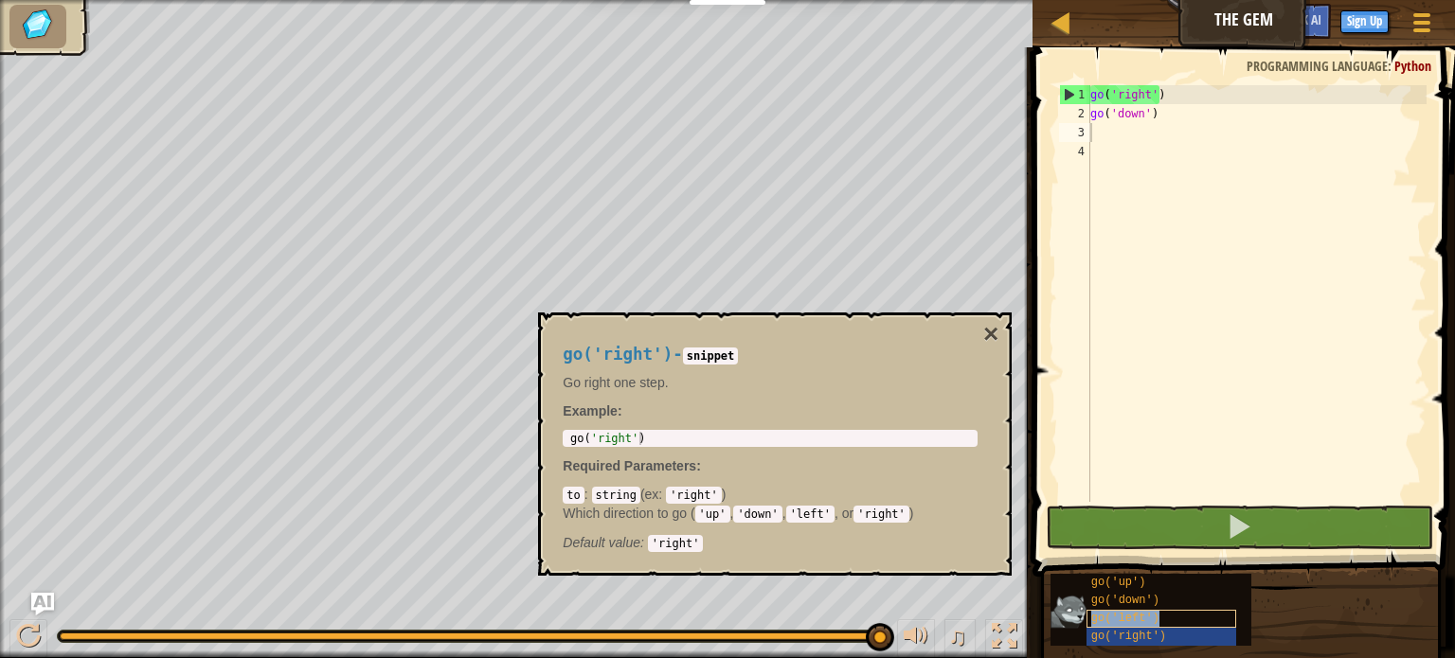
click at [1100, 610] on div "go('left')" at bounding box center [1161, 619] width 151 height 18
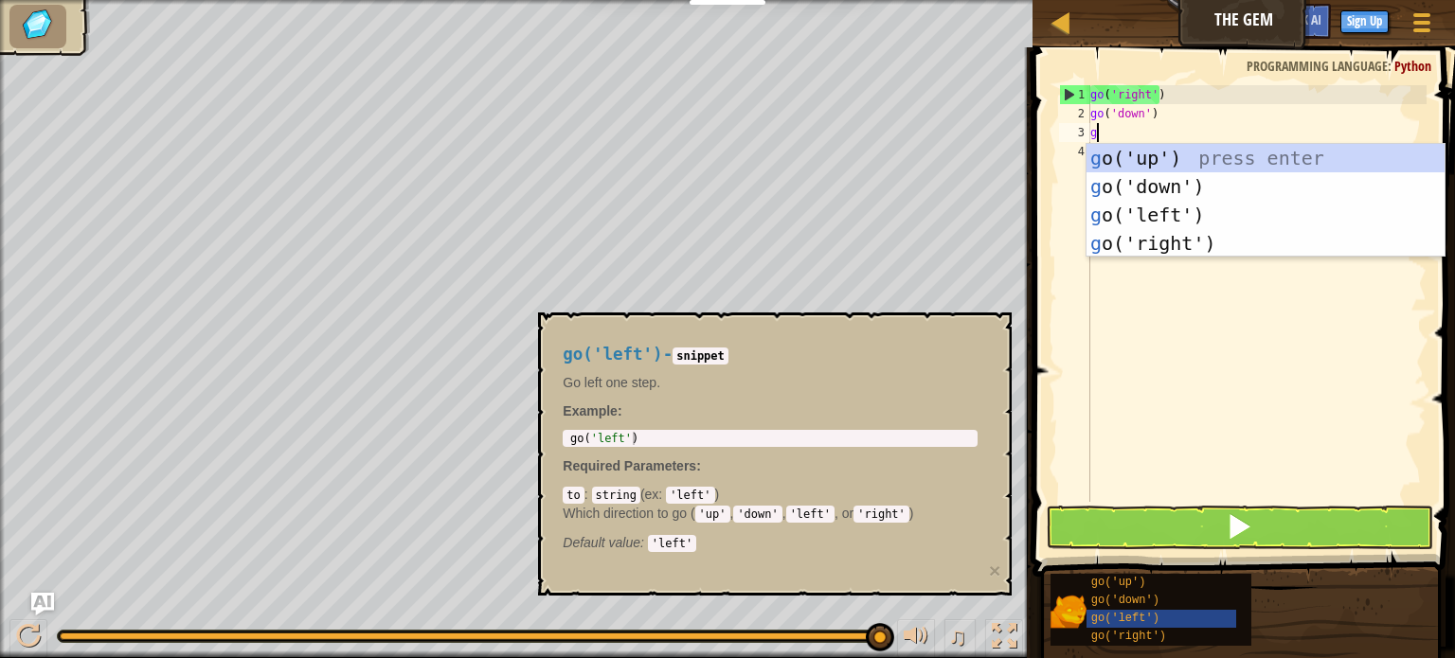
type textarea "go"
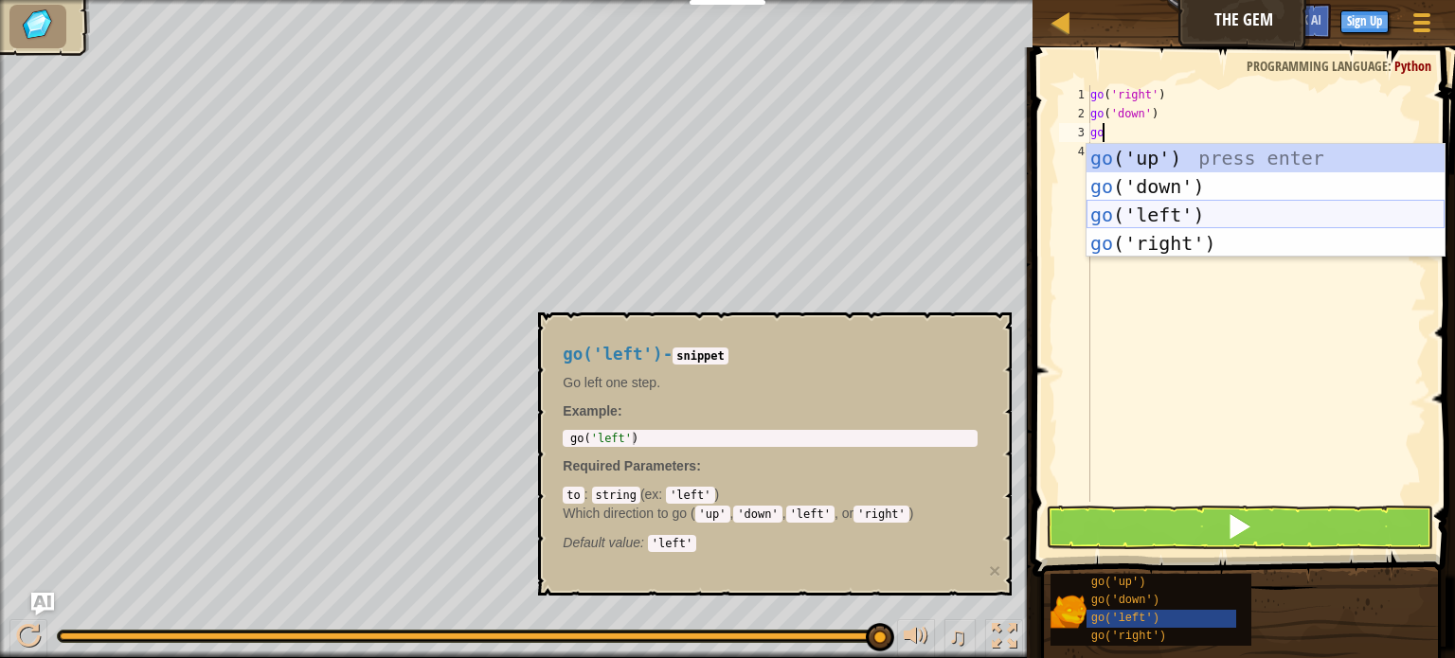
click at [1121, 212] on div "go ('up') press enter go ('down') press enter go ('left') press enter go ('righ…" at bounding box center [1265, 229] width 358 height 171
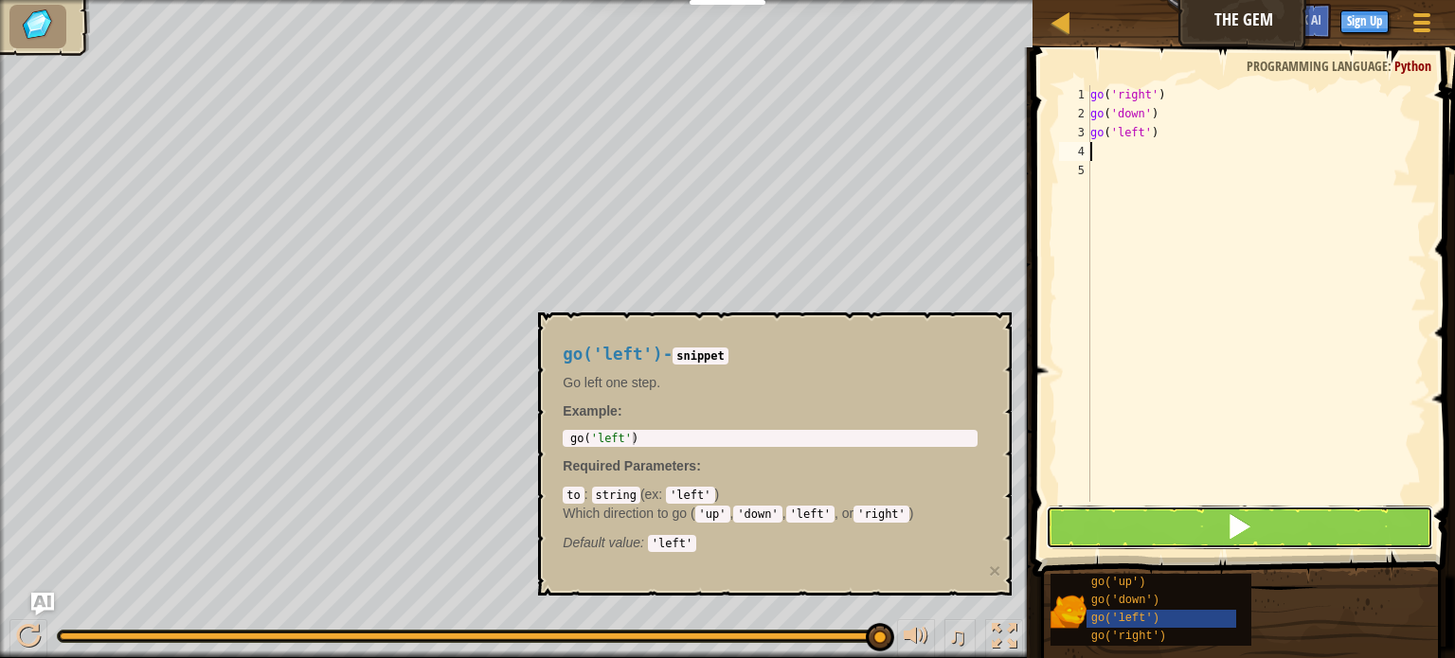
click at [1172, 525] on button at bounding box center [1239, 528] width 387 height 44
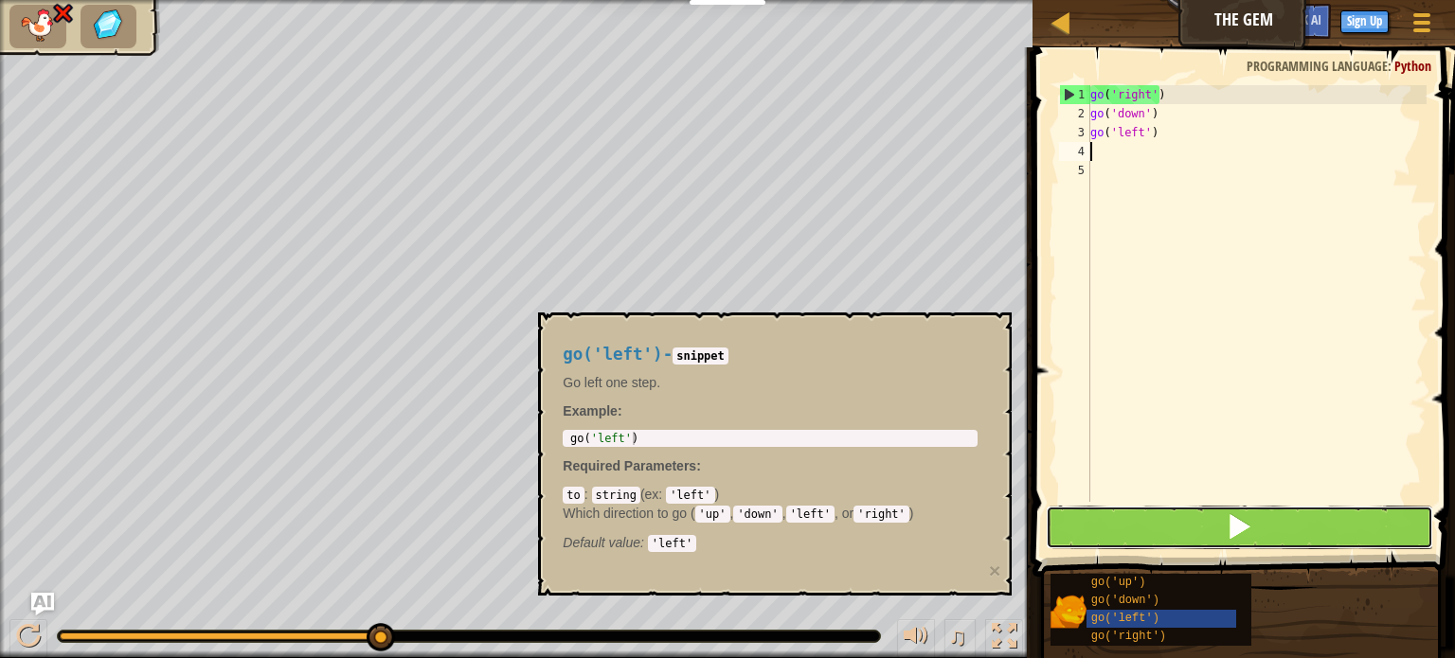
click at [1206, 518] on button at bounding box center [1239, 528] width 387 height 44
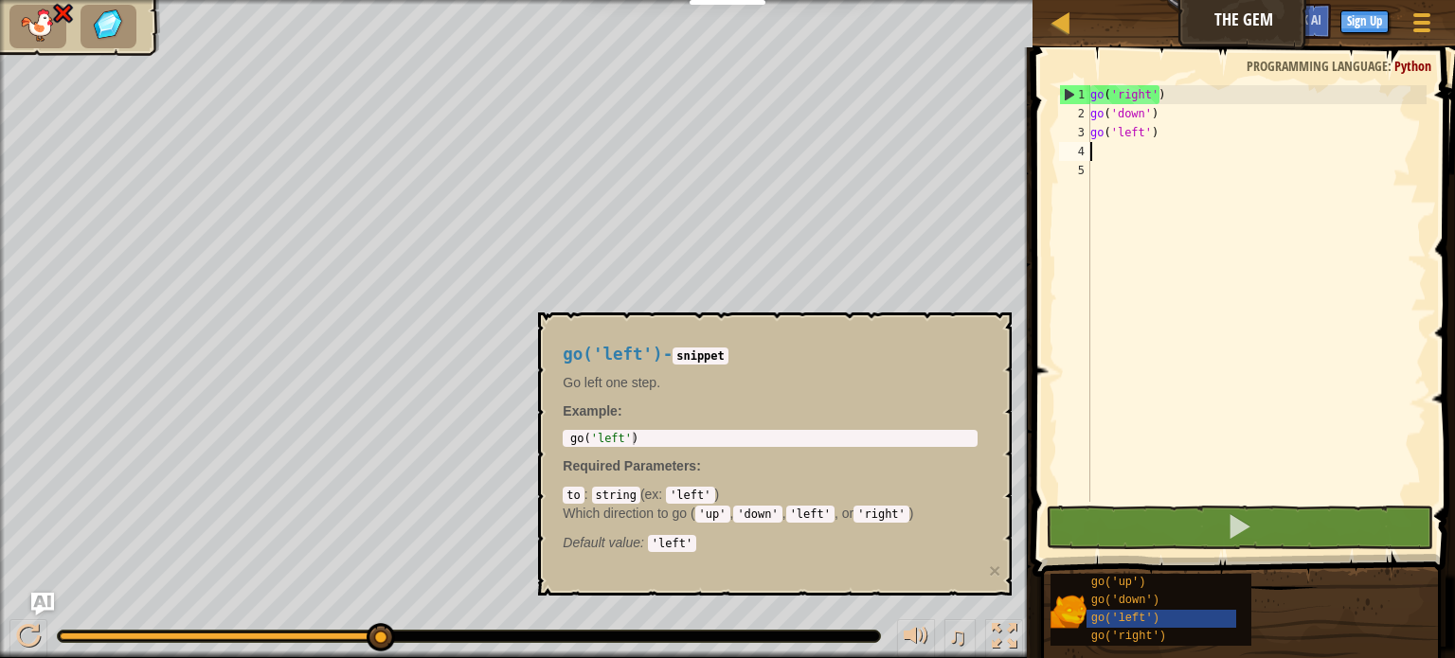
click at [1254, 10] on div "Map The Gem Game Menu Sign Up Ask AI" at bounding box center [1243, 23] width 422 height 47
type textarea "go('left')"
click at [1130, 135] on div "go ( 'right' ) go ( 'down' ) go ( 'left' )" at bounding box center [1256, 312] width 340 height 455
click at [1106, 143] on div "go ( 'right' ) go ( 'down' ) go ( 'left' )" at bounding box center [1256, 312] width 340 height 455
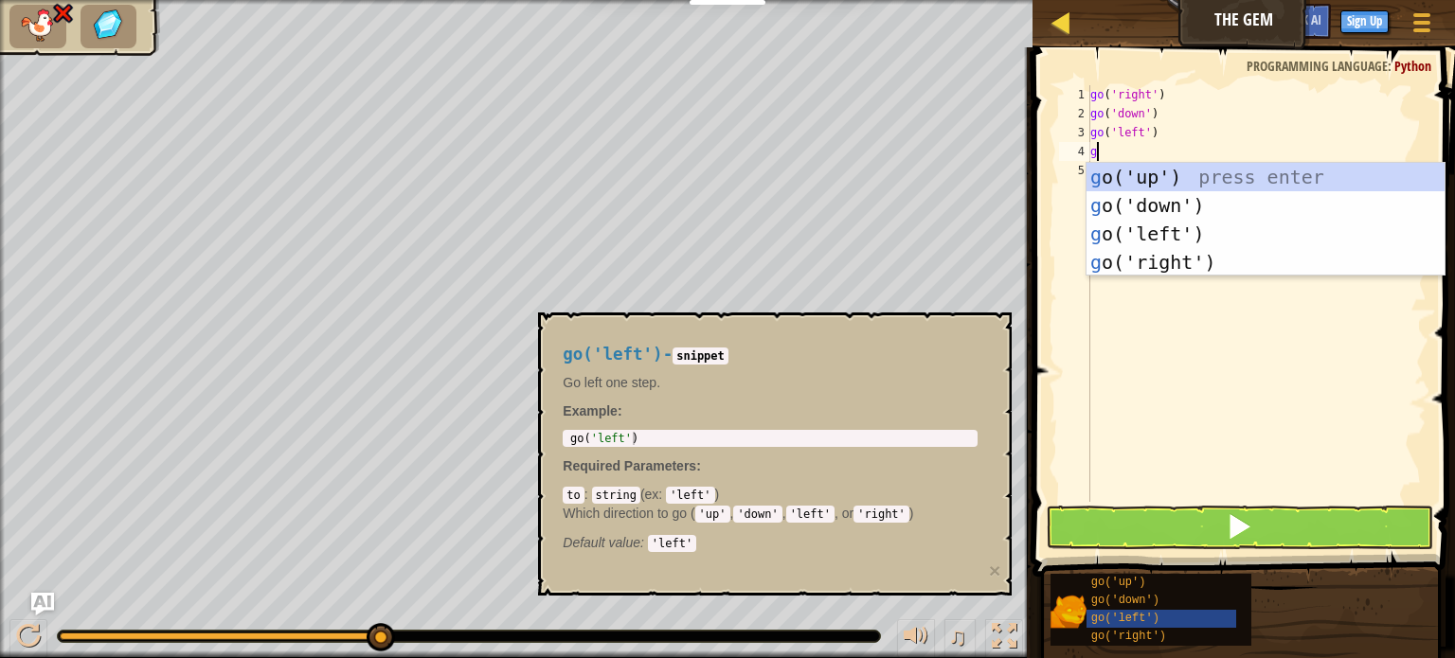
type textarea "go"
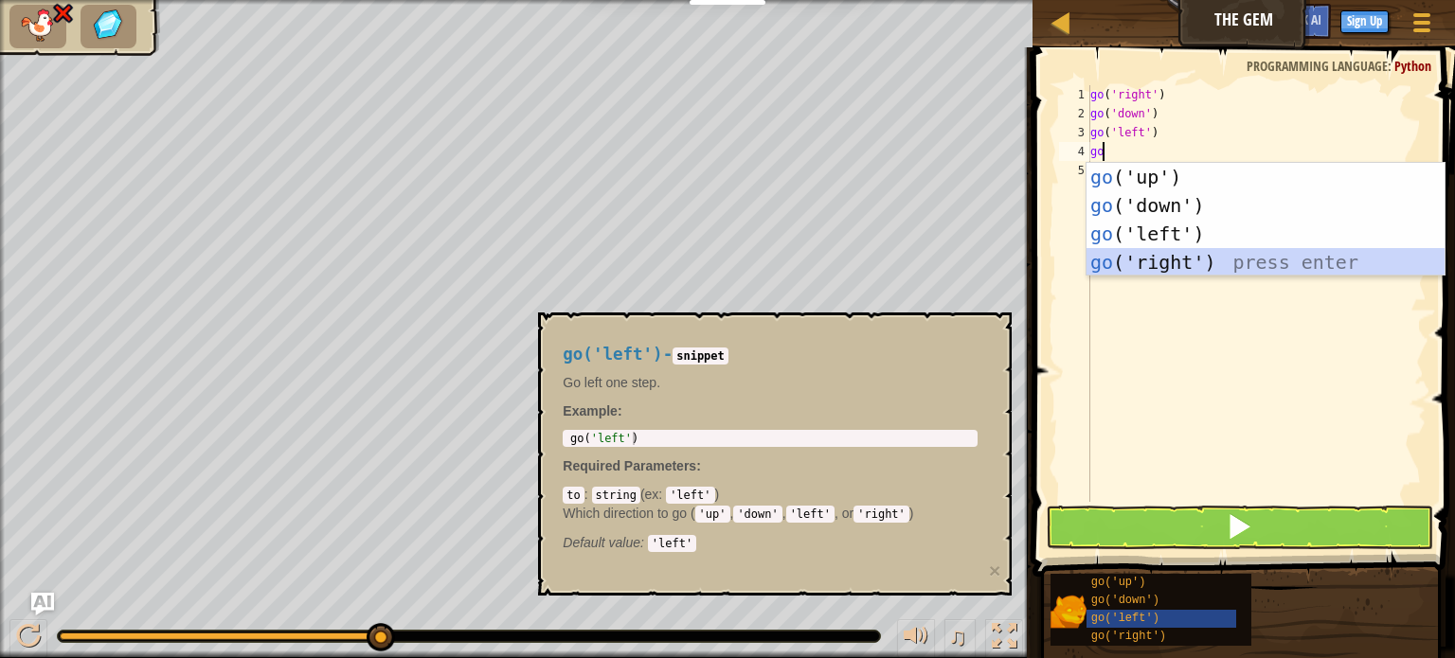
click at [1188, 252] on div "go ('up') press enter go ('down') press enter go ('left') press enter go ('righ…" at bounding box center [1265, 248] width 358 height 171
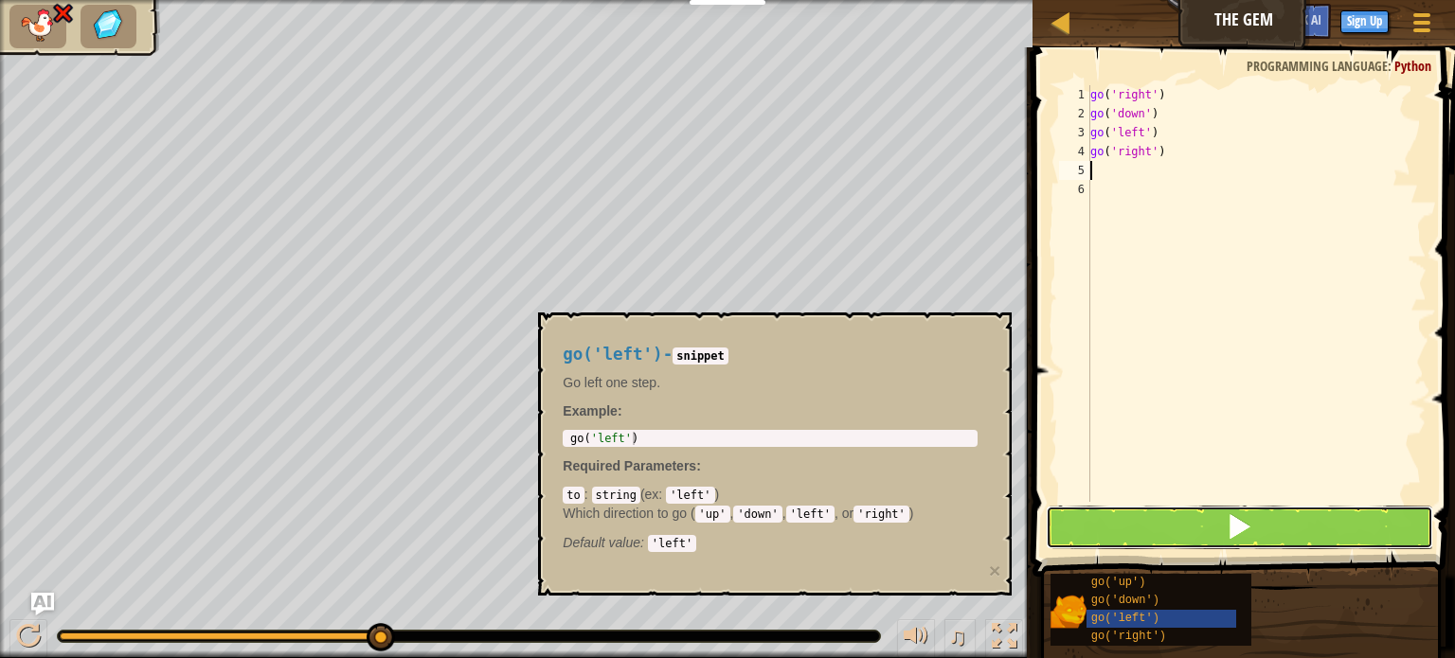
click at [1136, 519] on button at bounding box center [1239, 528] width 387 height 44
